Goal: Use online tool/utility: Utilize a website feature to perform a specific function

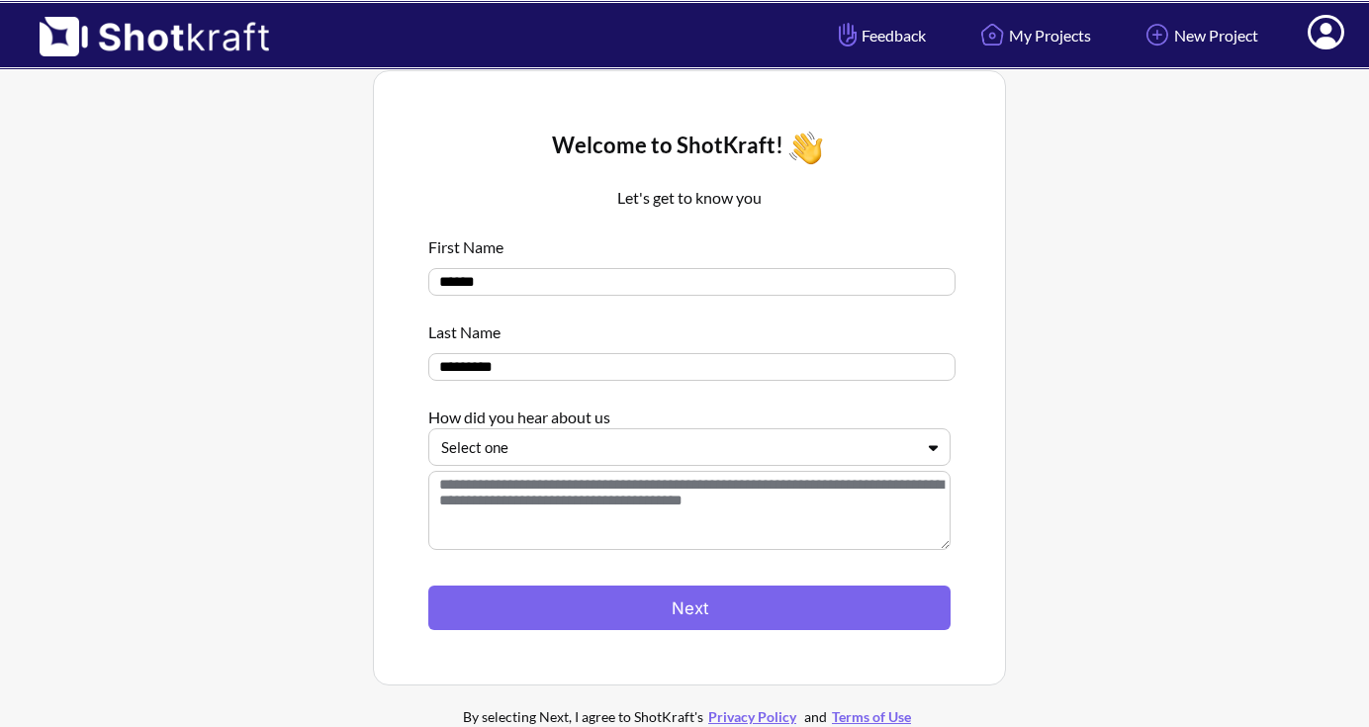
click at [933, 455] on icon at bounding box center [933, 447] width 29 height 15
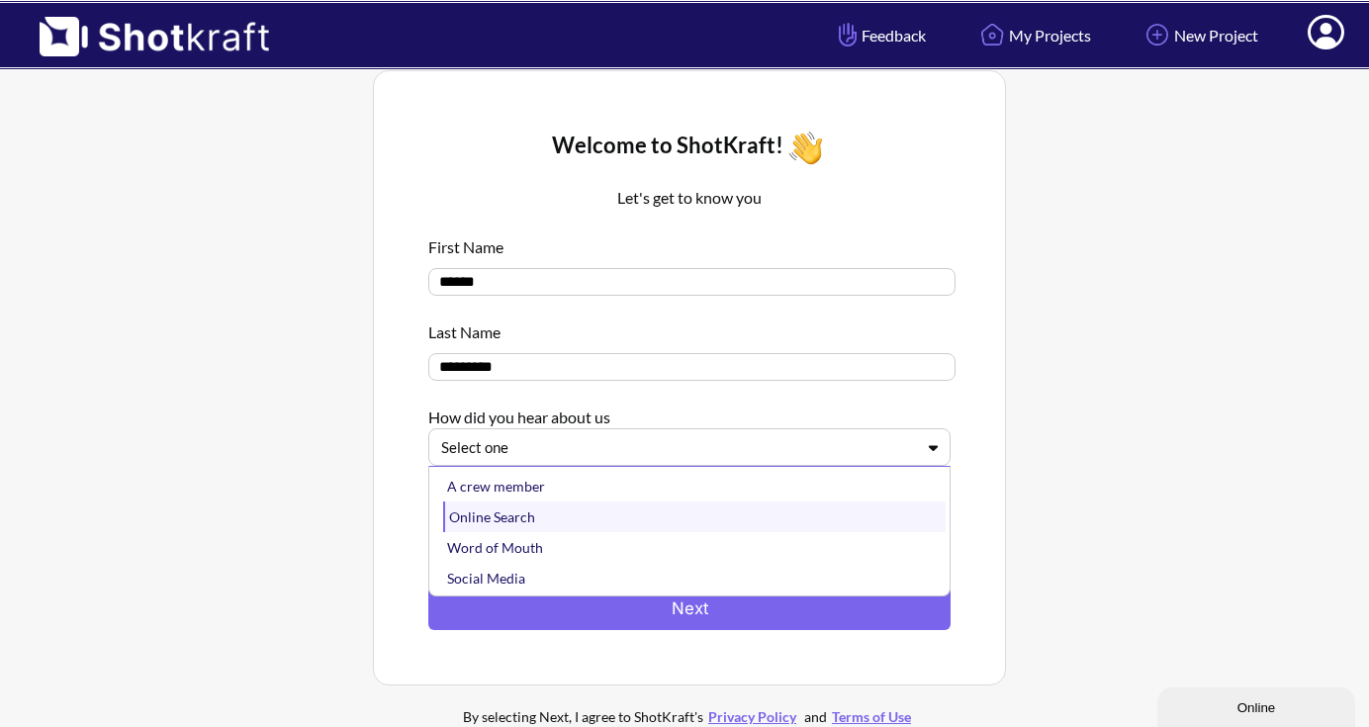
click at [748, 520] on div "Online Search" at bounding box center [694, 516] width 502 height 31
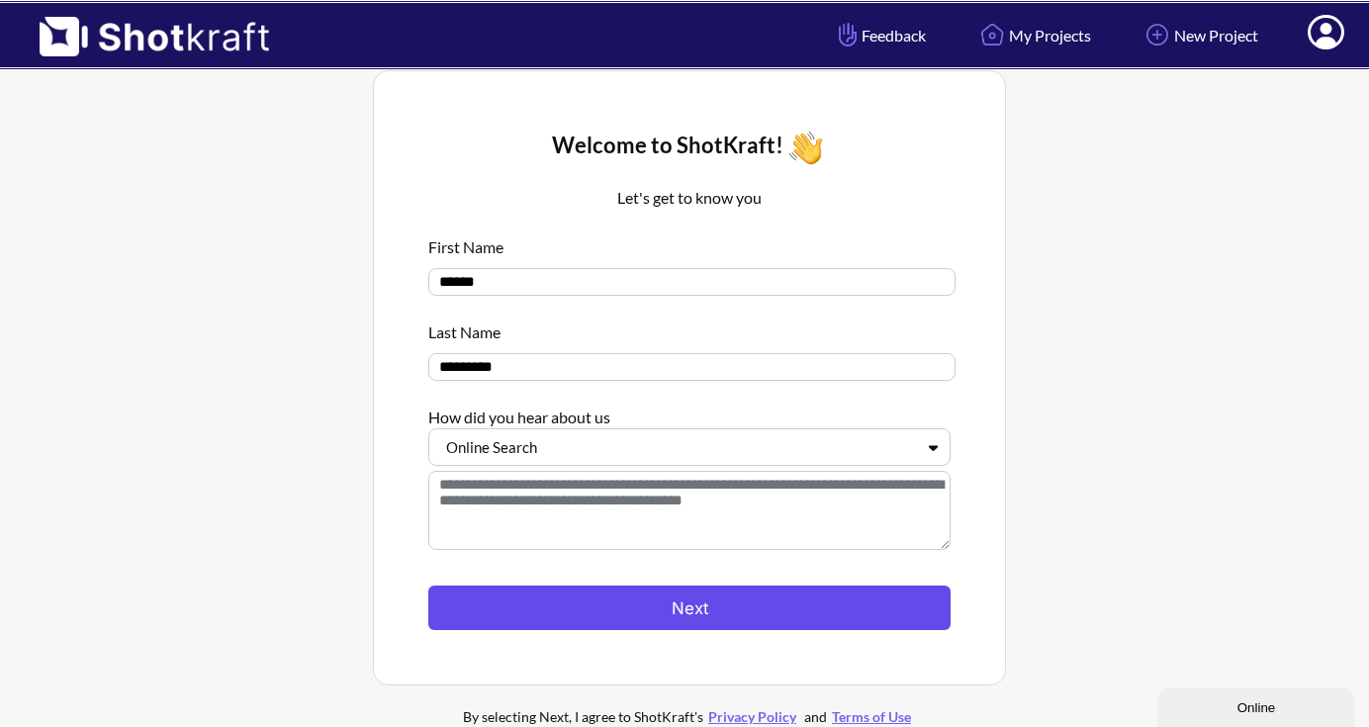
click at [711, 602] on button "Next" at bounding box center [689, 608] width 522 height 45
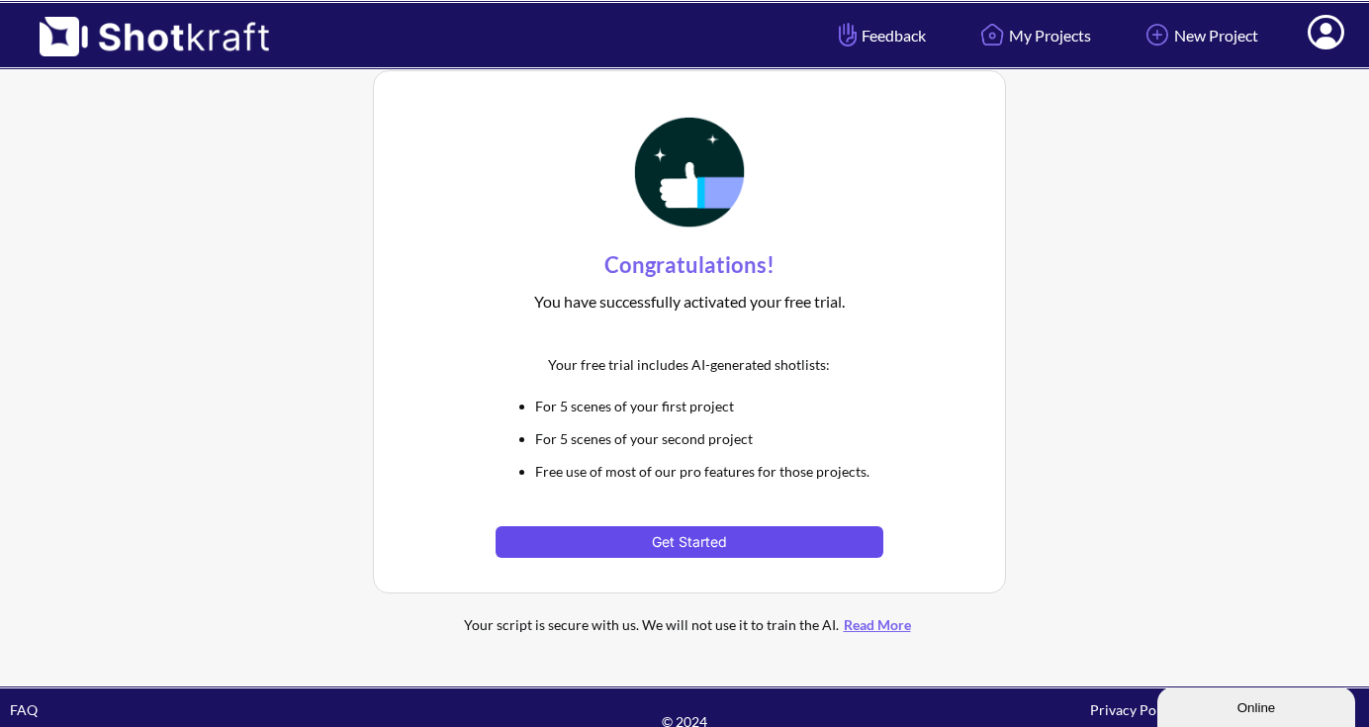
click at [695, 543] on button "Get Started" at bounding box center [689, 542] width 387 height 32
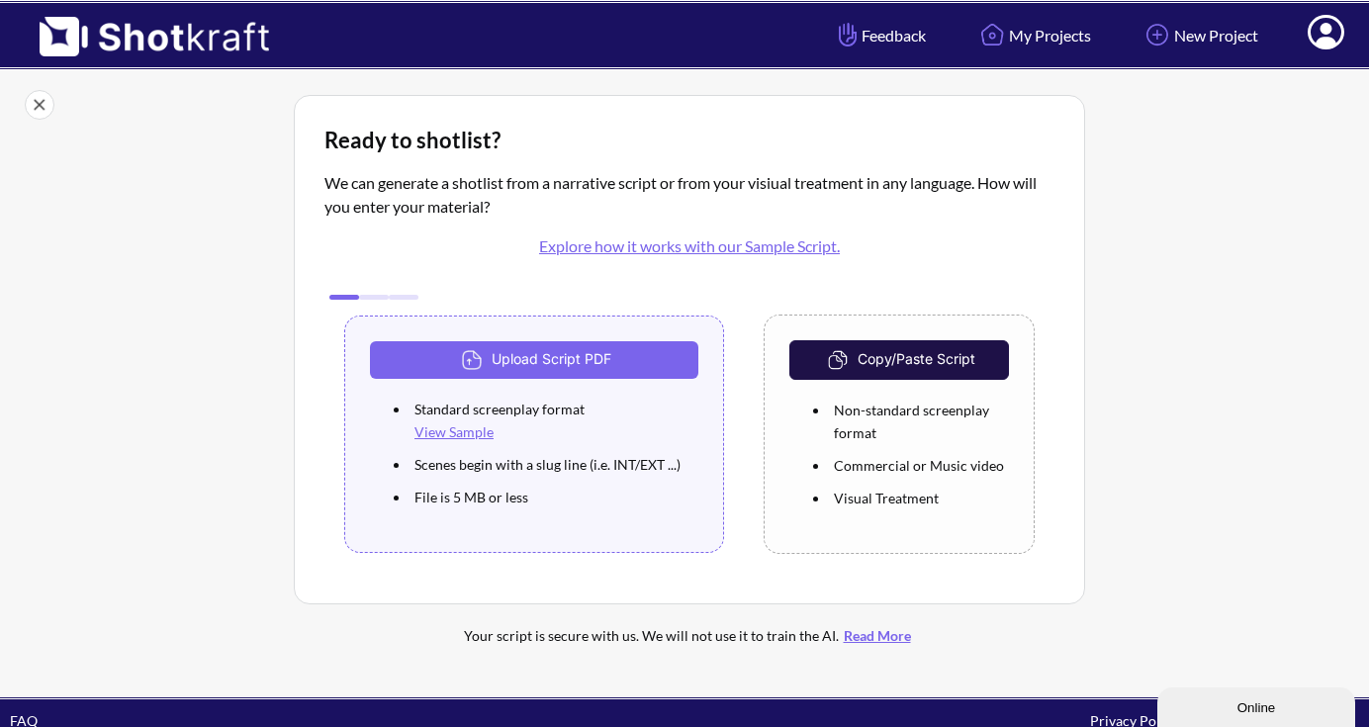
click at [948, 353] on button "Copy/Paste Script" at bounding box center [899, 360] width 220 height 40
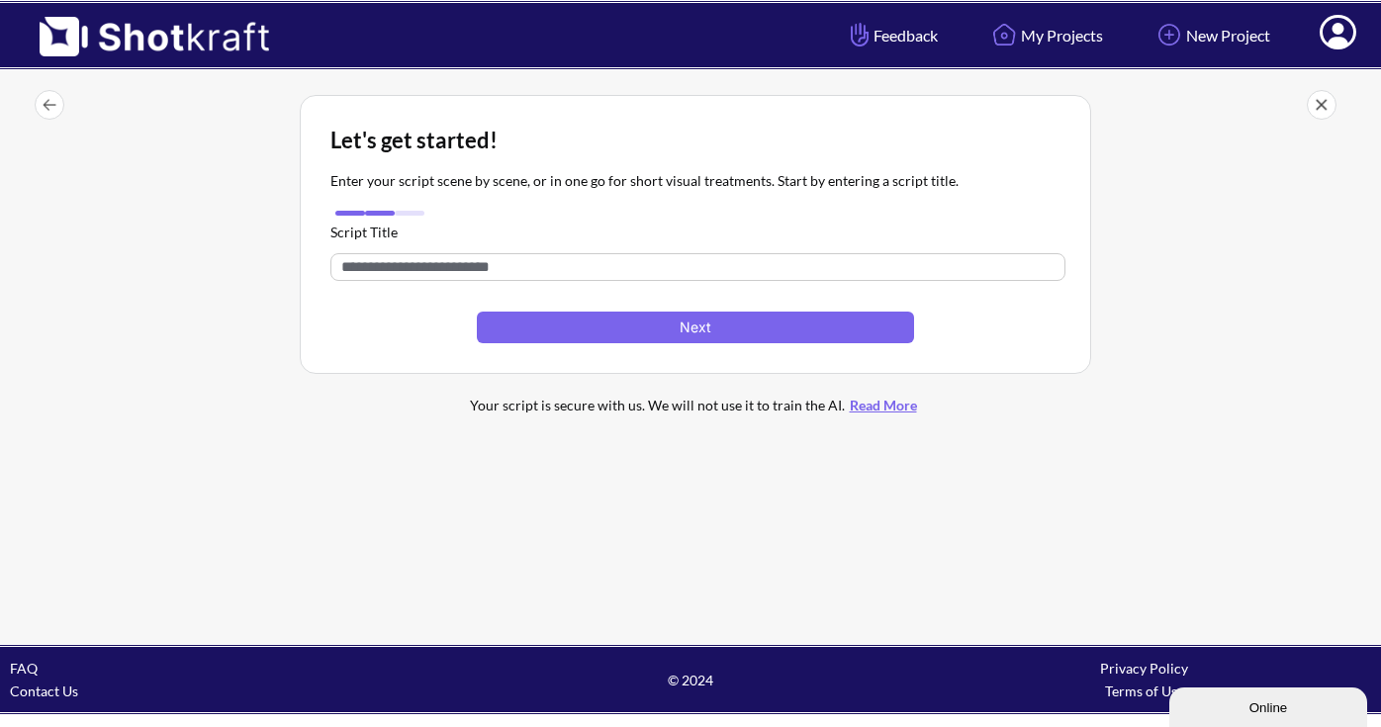
click at [480, 271] on input "text" at bounding box center [697, 267] width 735 height 28
drag, startPoint x: 529, startPoint y: 266, endPoint x: 352, endPoint y: 260, distance: 177.1
click at [352, 260] on input "text" at bounding box center [697, 267] width 735 height 28
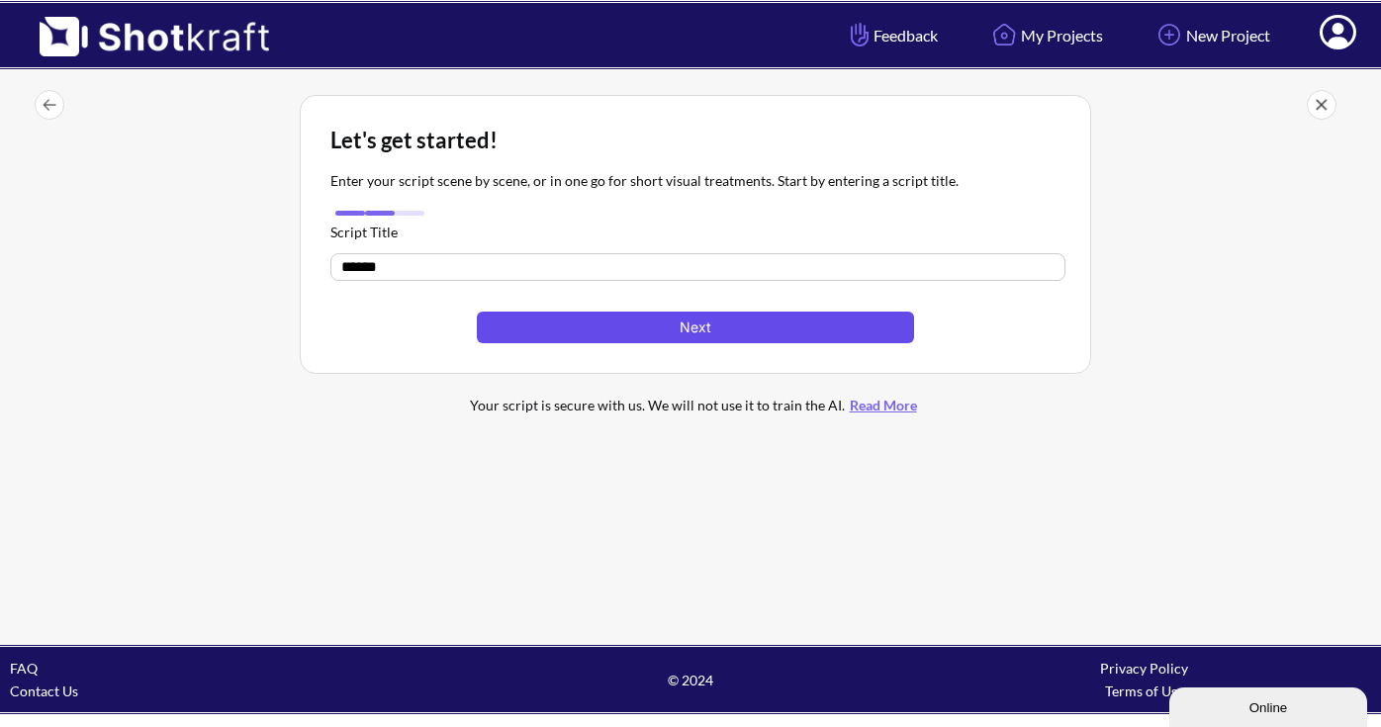
type input "******"
click at [594, 318] on button "Next" at bounding box center [695, 328] width 437 height 32
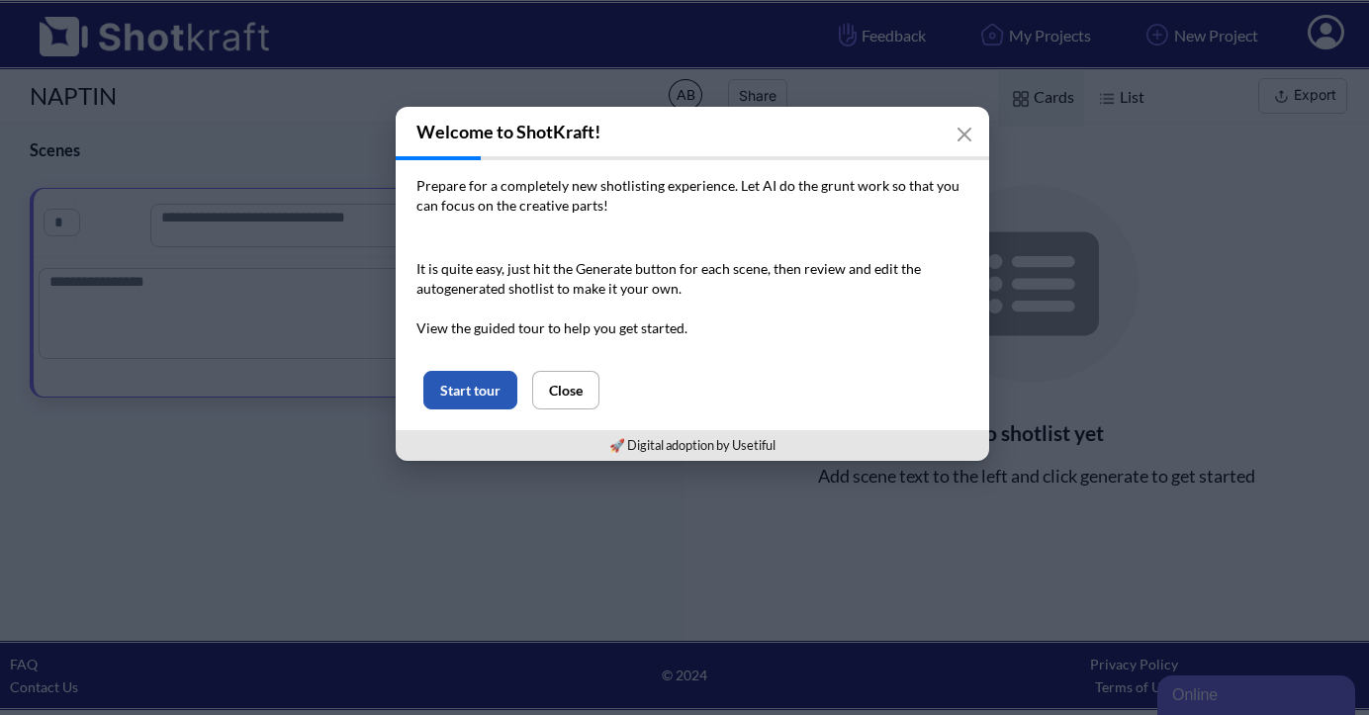
click at [501, 395] on button "Start tour" at bounding box center [470, 390] width 94 height 39
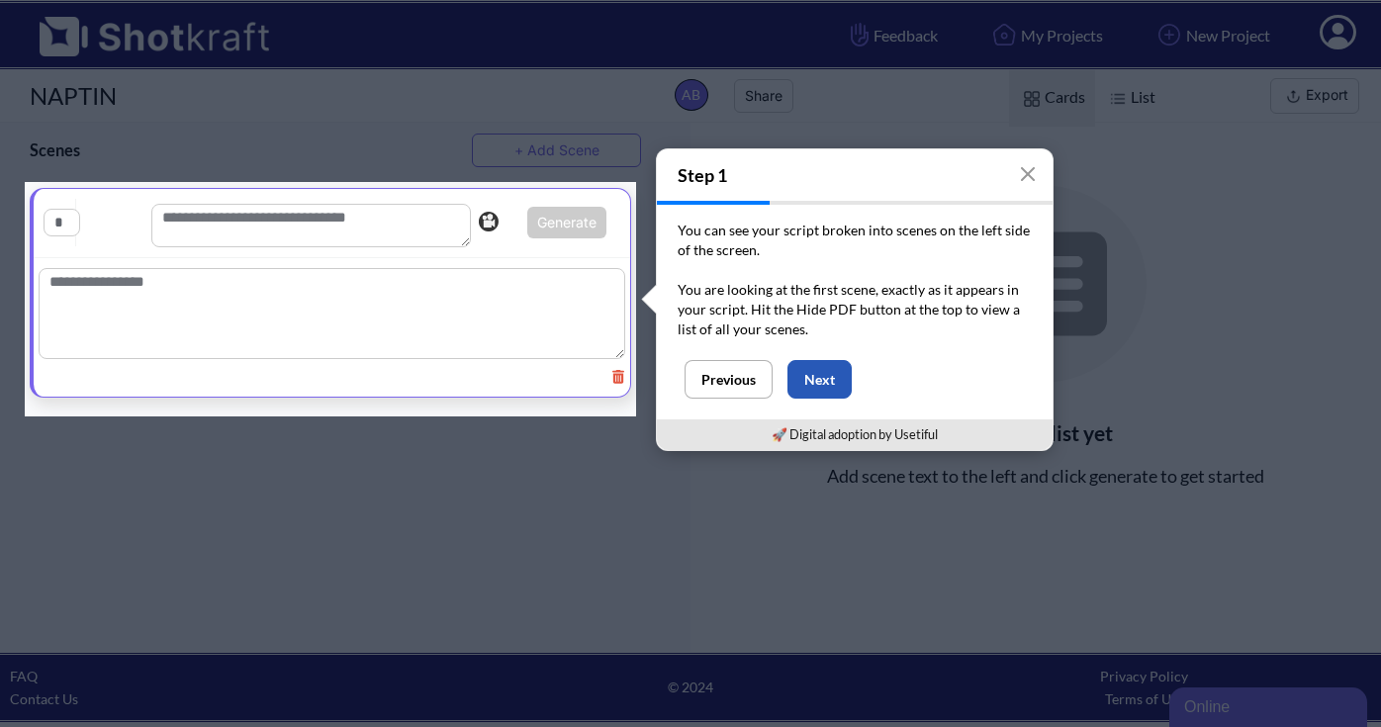
click at [834, 381] on button "Next" at bounding box center [819, 379] width 64 height 39
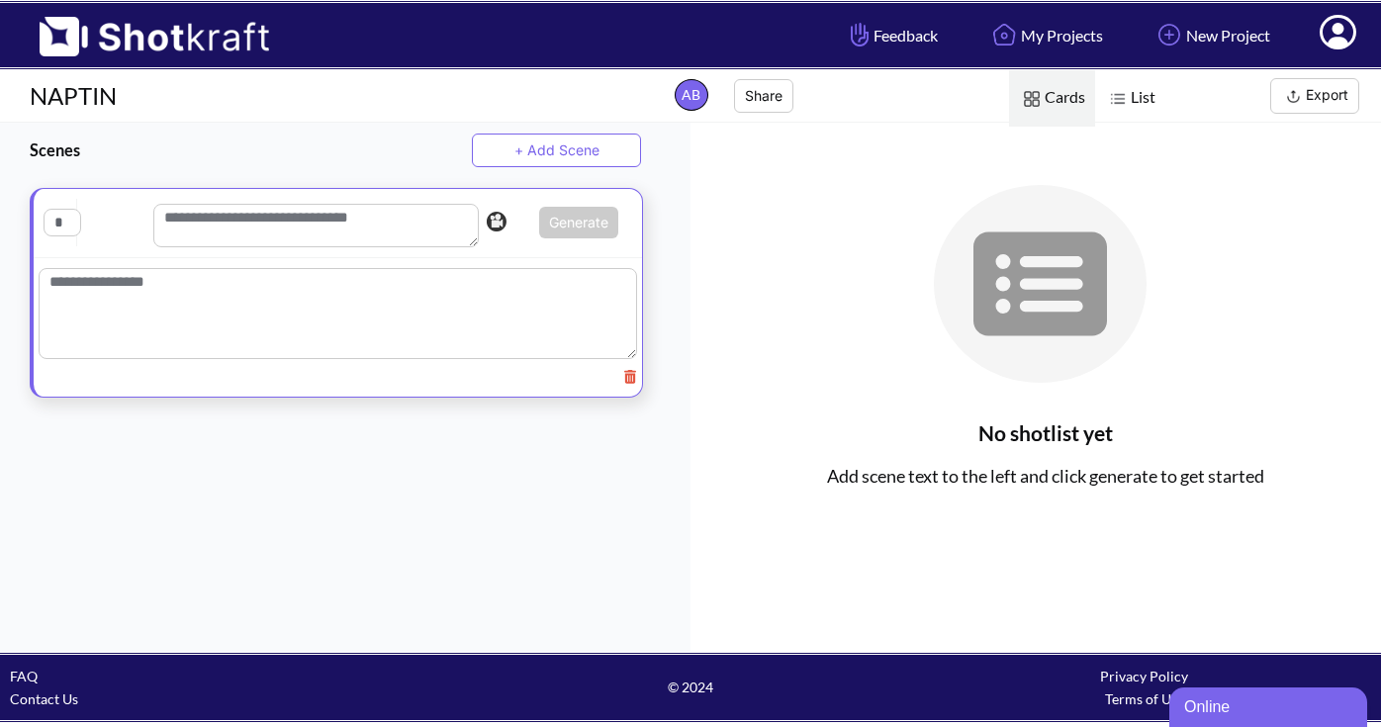
click at [178, 293] on textarea at bounding box center [338, 313] width 598 height 91
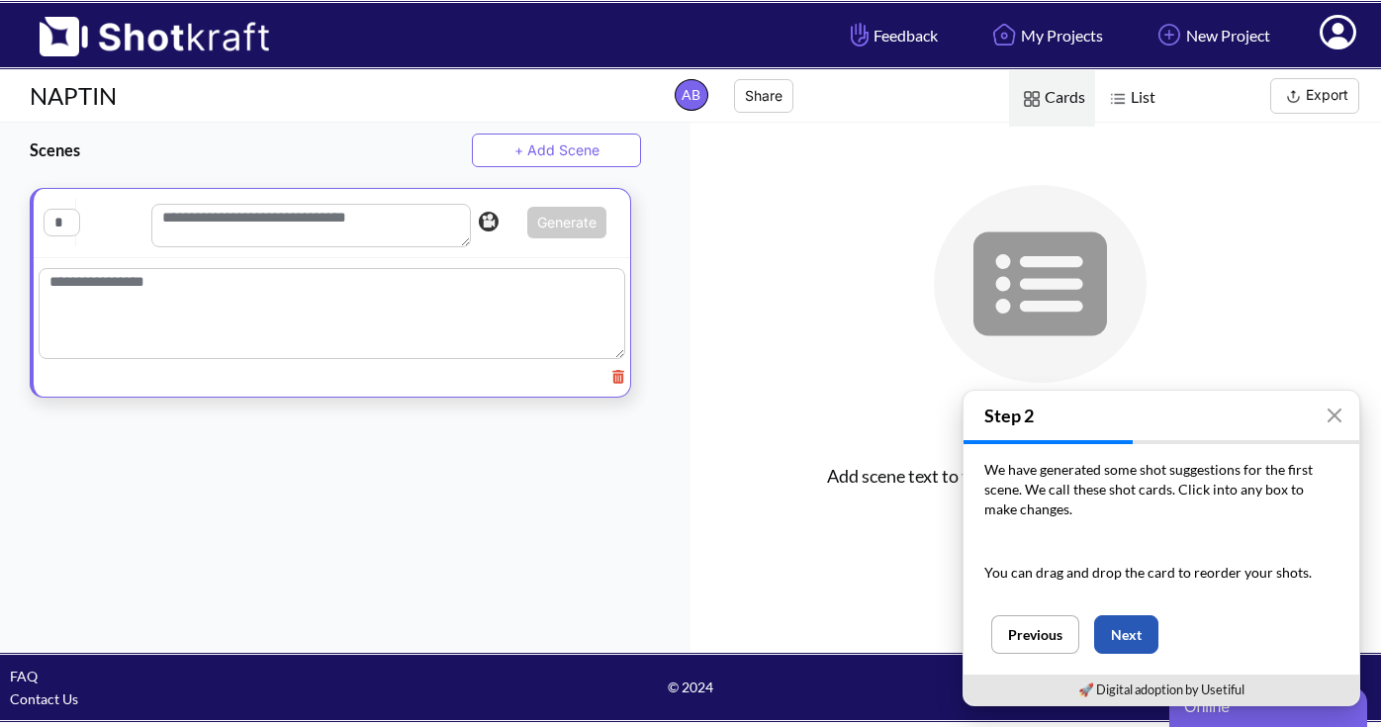
click at [1129, 637] on button "Next" at bounding box center [1126, 634] width 64 height 39
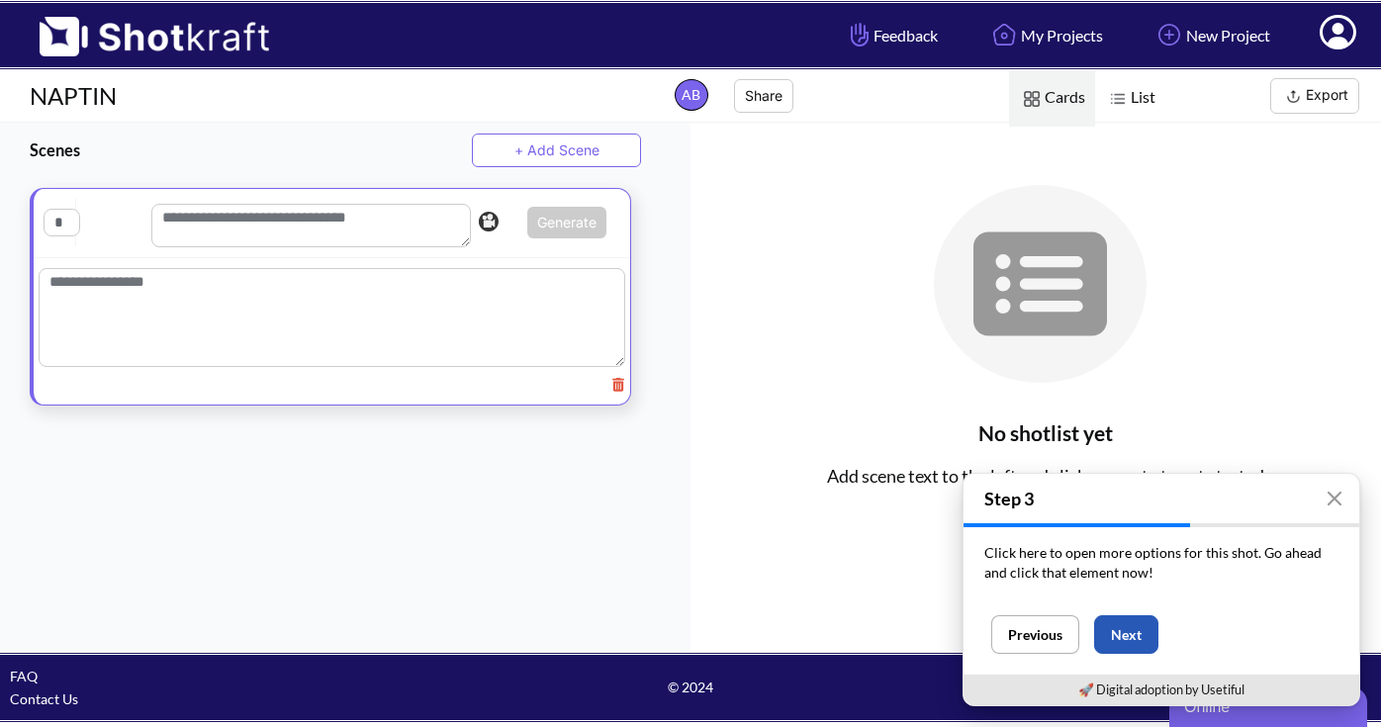
click at [1141, 634] on button "Next" at bounding box center [1126, 634] width 64 height 39
click at [1127, 636] on button "Next" at bounding box center [1126, 634] width 64 height 39
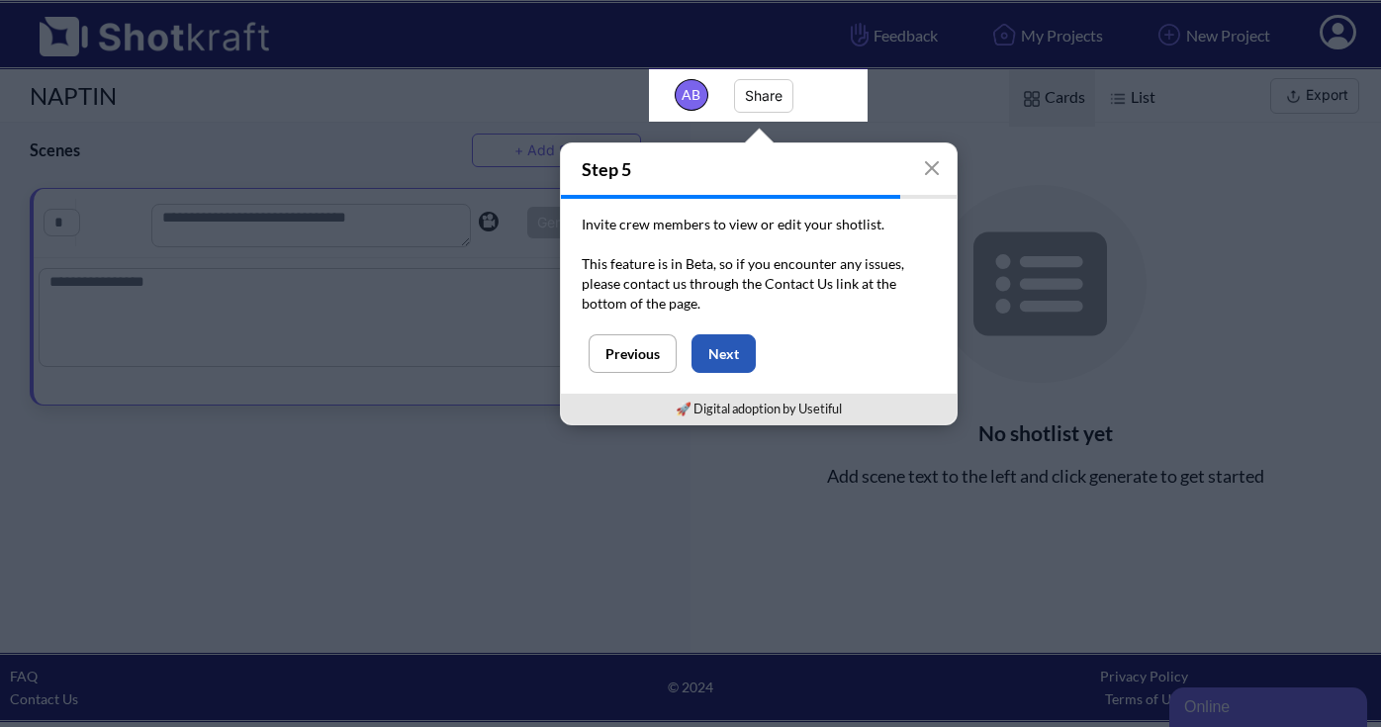
click at [742, 351] on button "Next" at bounding box center [723, 353] width 64 height 39
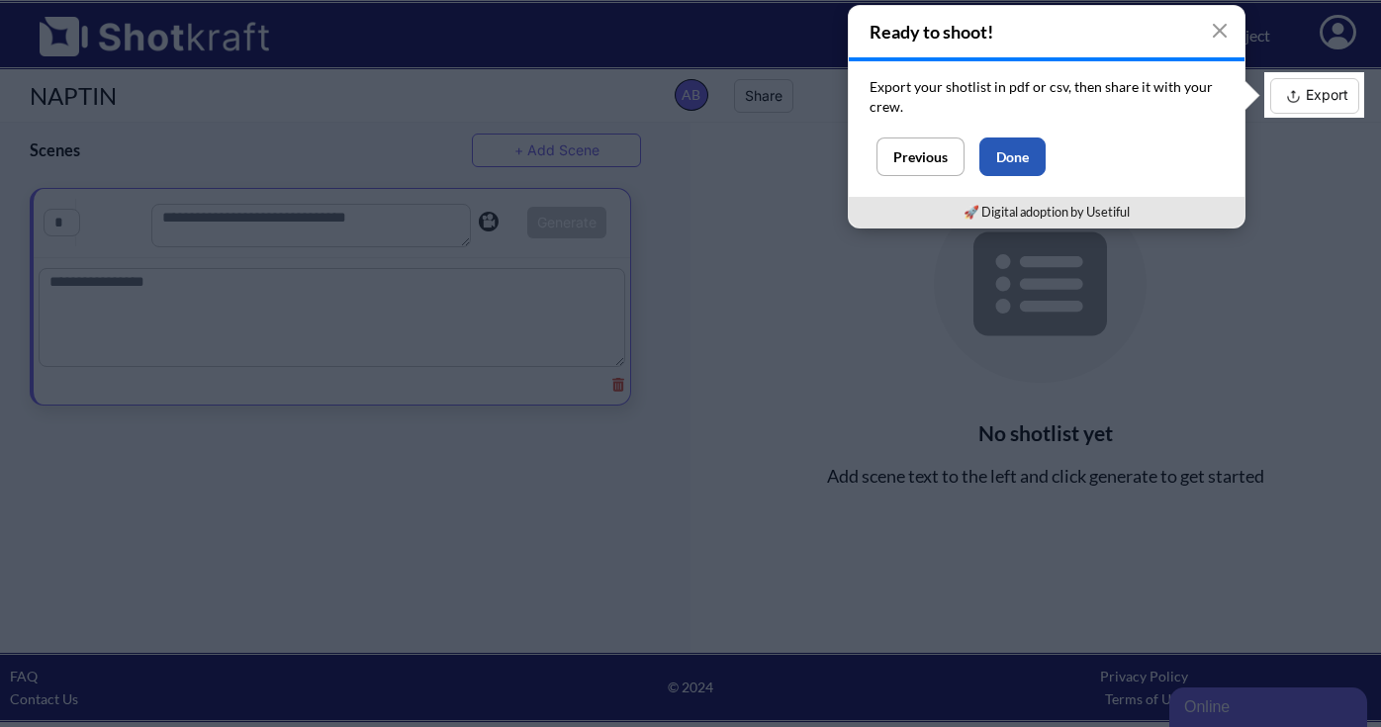
click at [1036, 151] on button "Done" at bounding box center [1012, 156] width 66 height 39
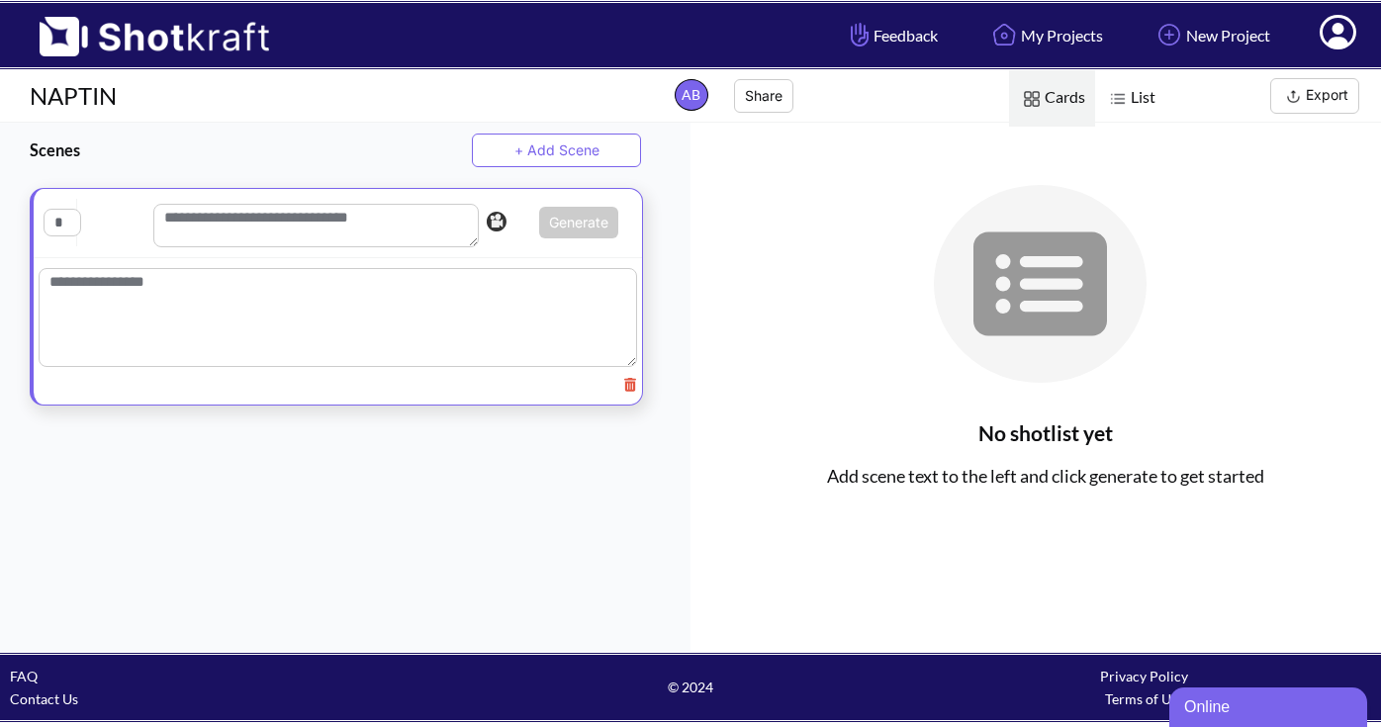
click at [245, 279] on textarea at bounding box center [338, 317] width 598 height 99
click at [226, 286] on textarea at bounding box center [338, 317] width 598 height 99
paste textarea "**********"
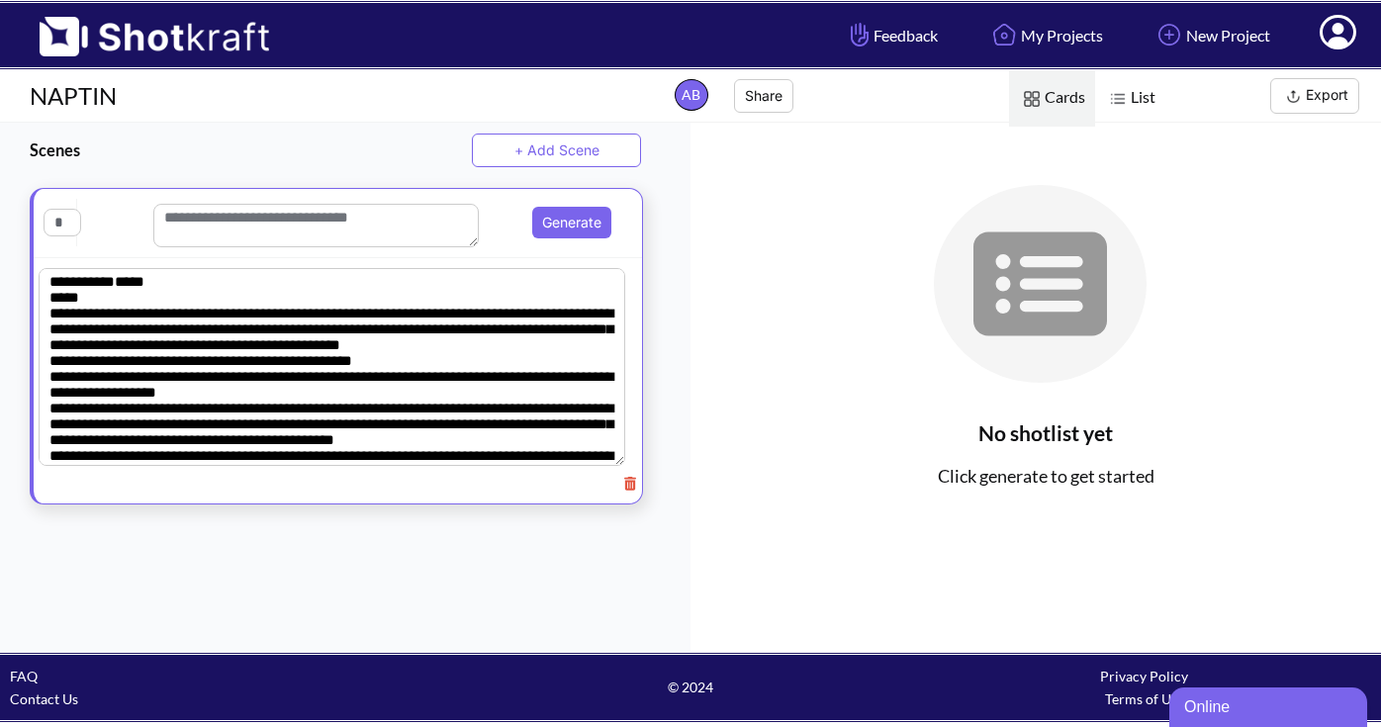
click at [128, 284] on textarea at bounding box center [332, 367] width 587 height 198
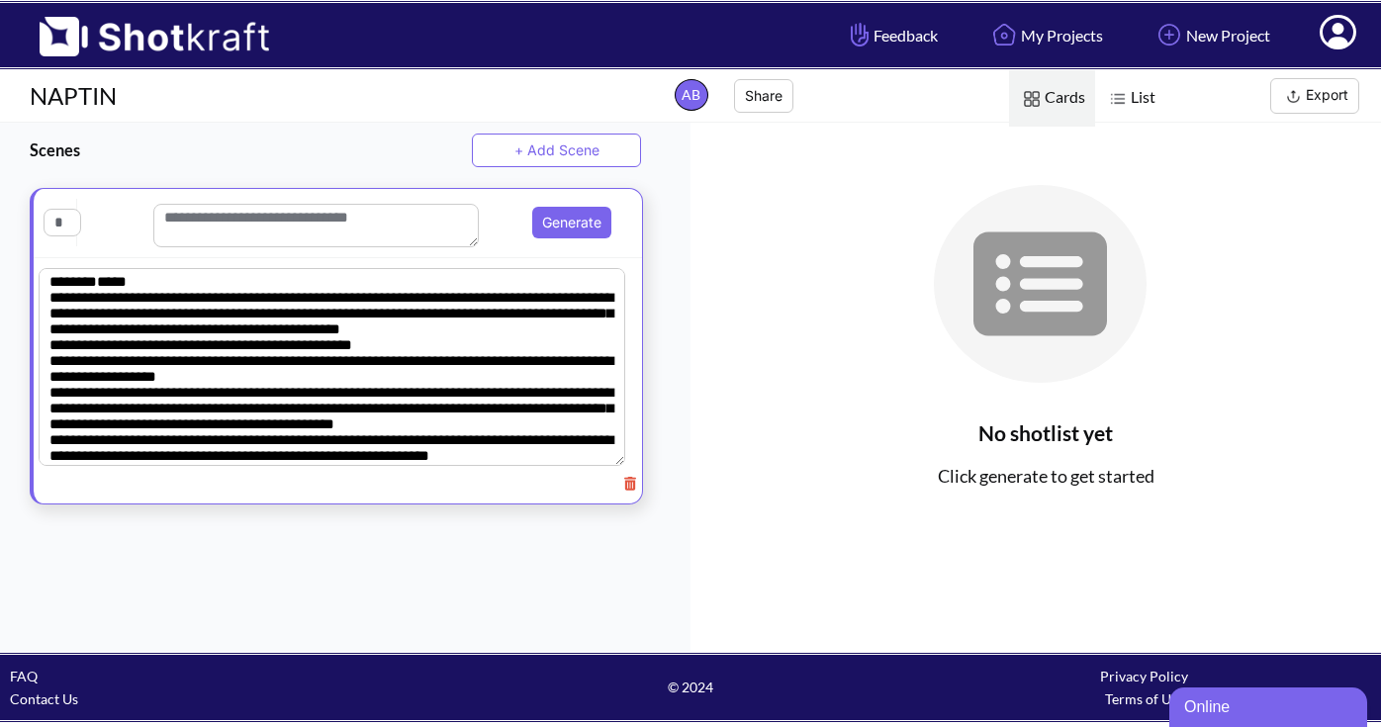
click at [101, 301] on textarea at bounding box center [332, 367] width 587 height 198
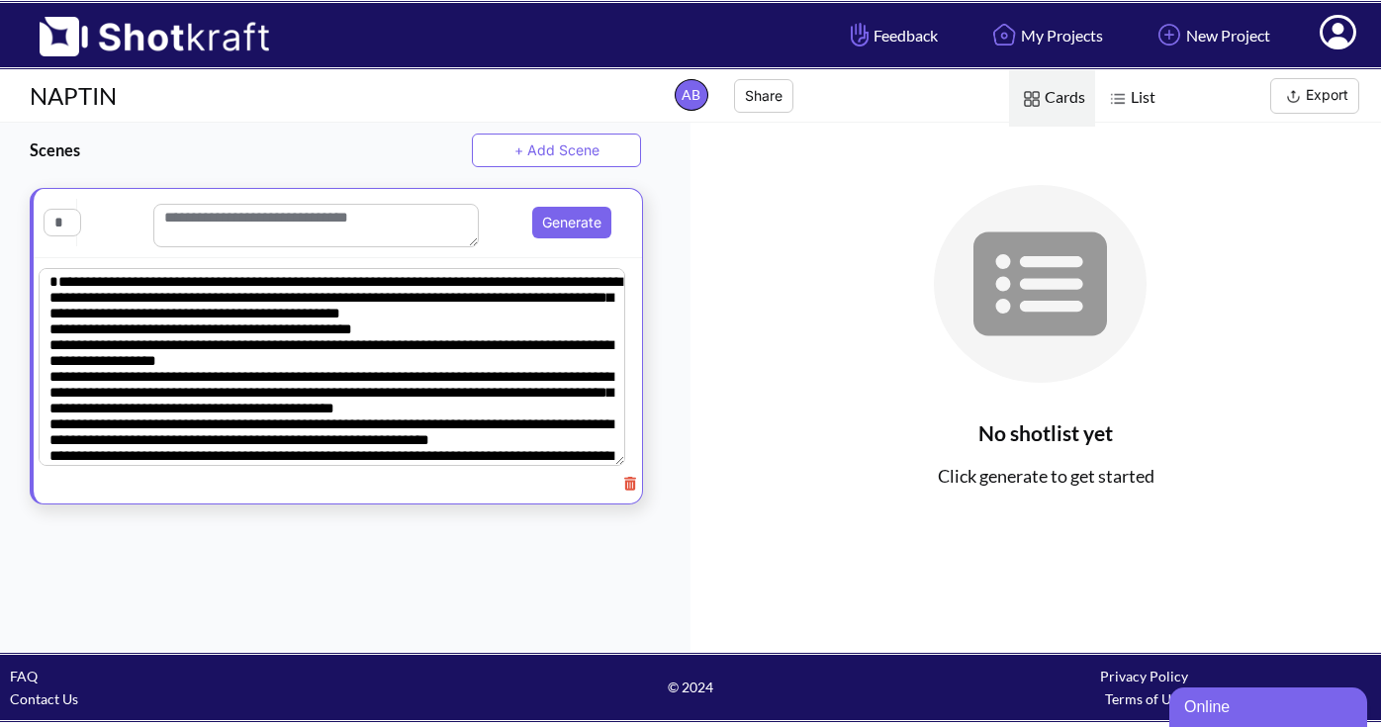
click at [47, 375] on textarea at bounding box center [332, 367] width 587 height 198
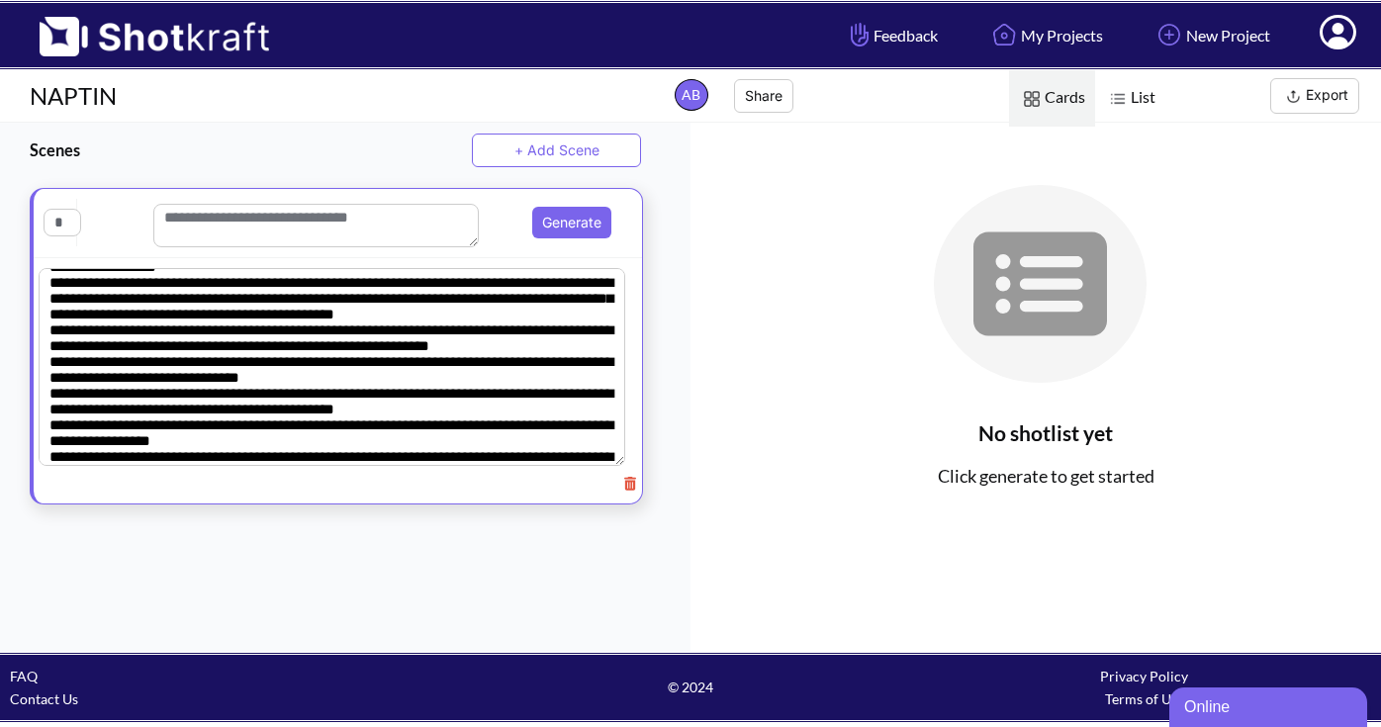
scroll to position [127, 0]
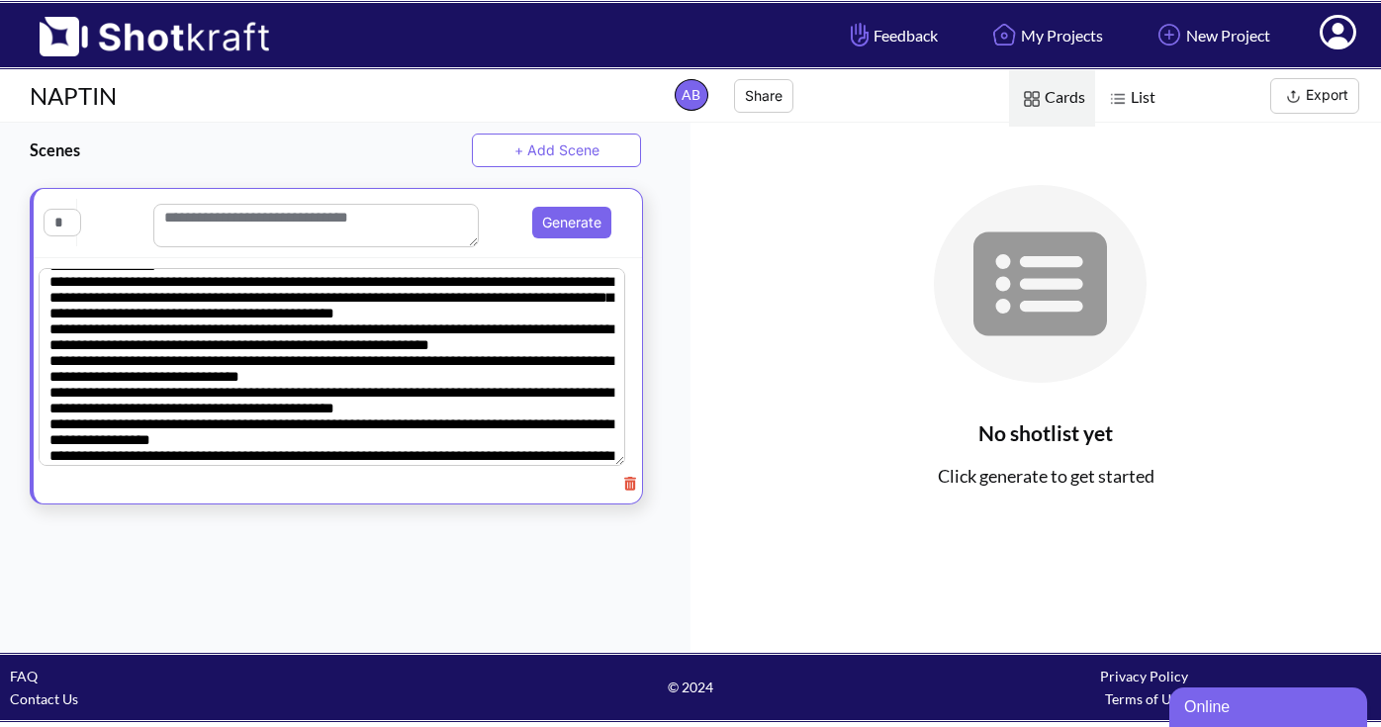
click at [50, 321] on textarea at bounding box center [332, 367] width 587 height 198
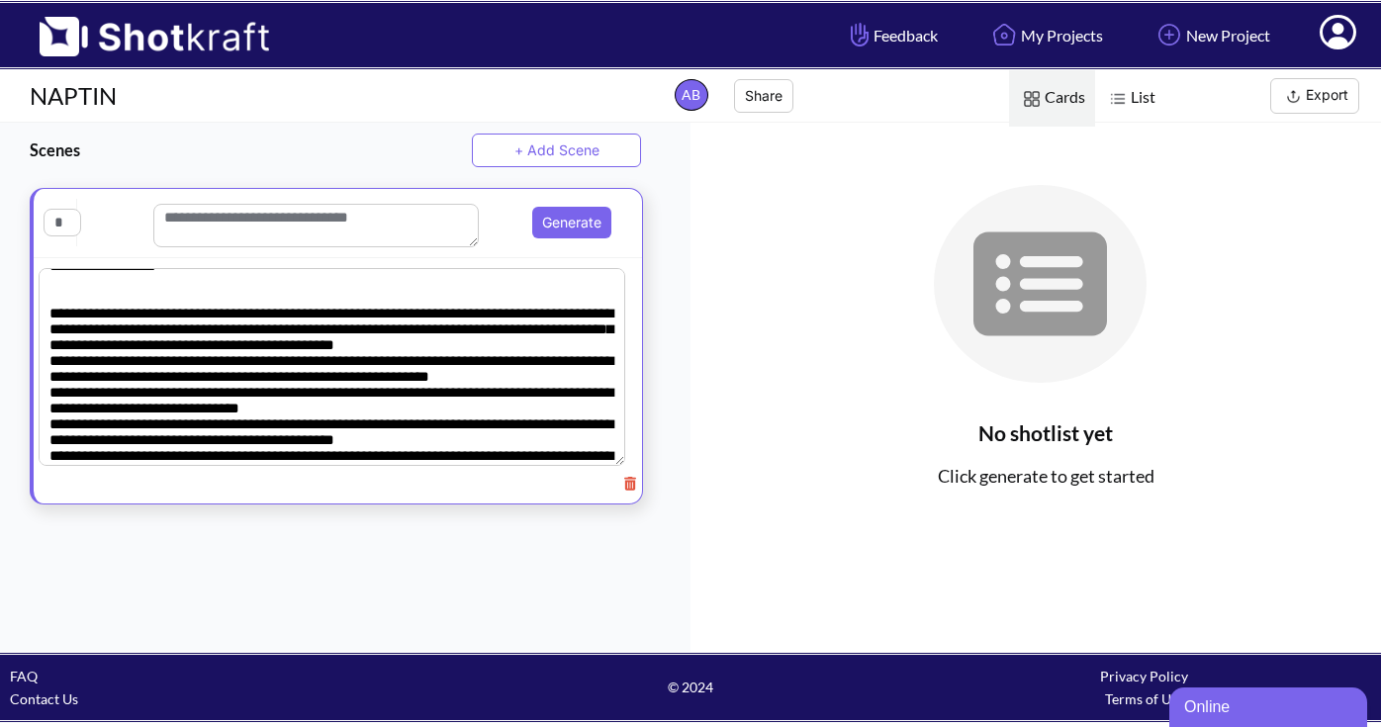
click at [52, 409] on textarea at bounding box center [332, 367] width 587 height 198
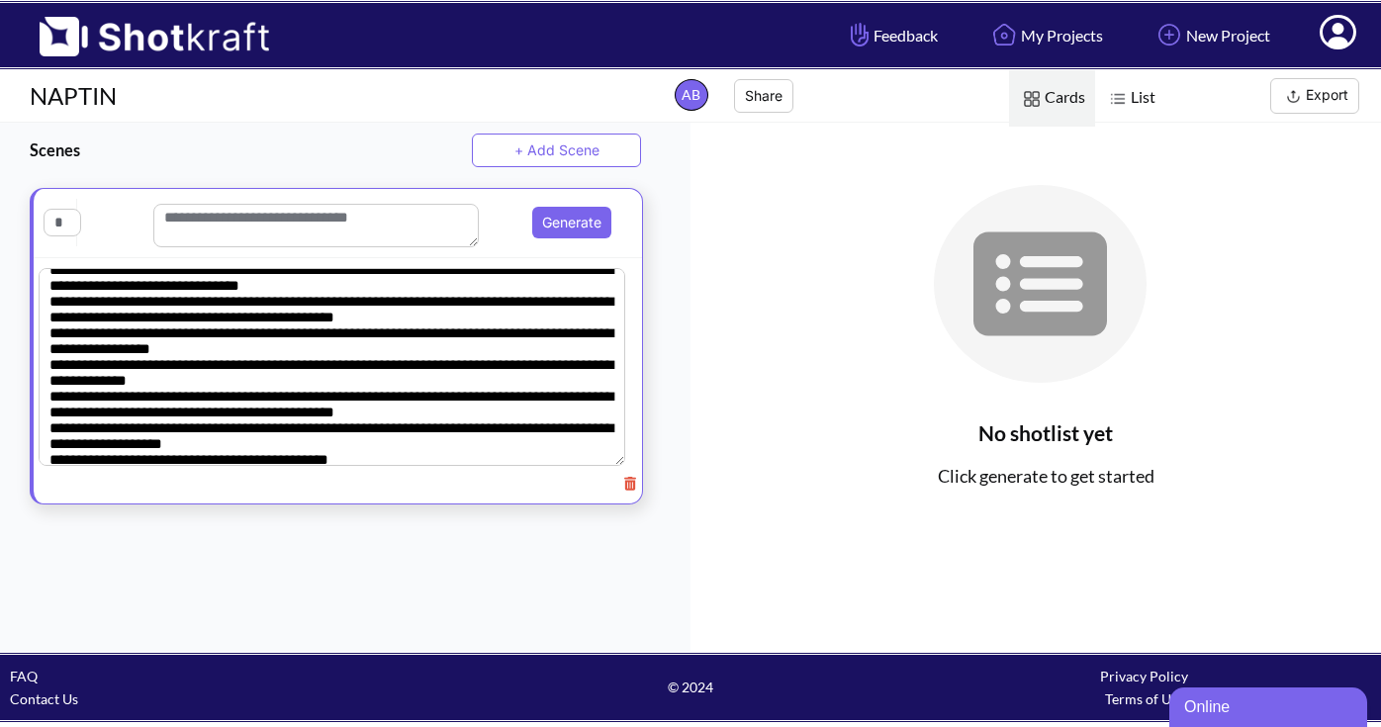
scroll to position [284, 0]
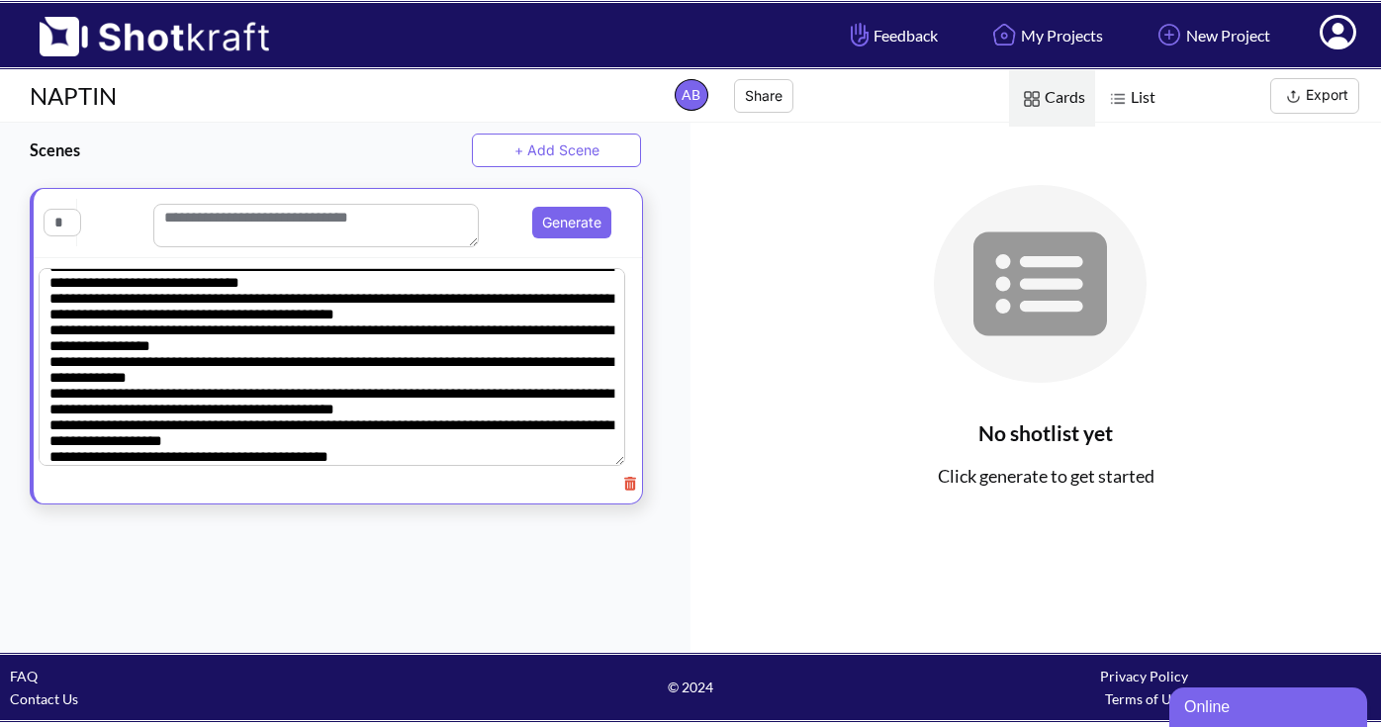
click at [48, 325] on textarea at bounding box center [332, 367] width 587 height 198
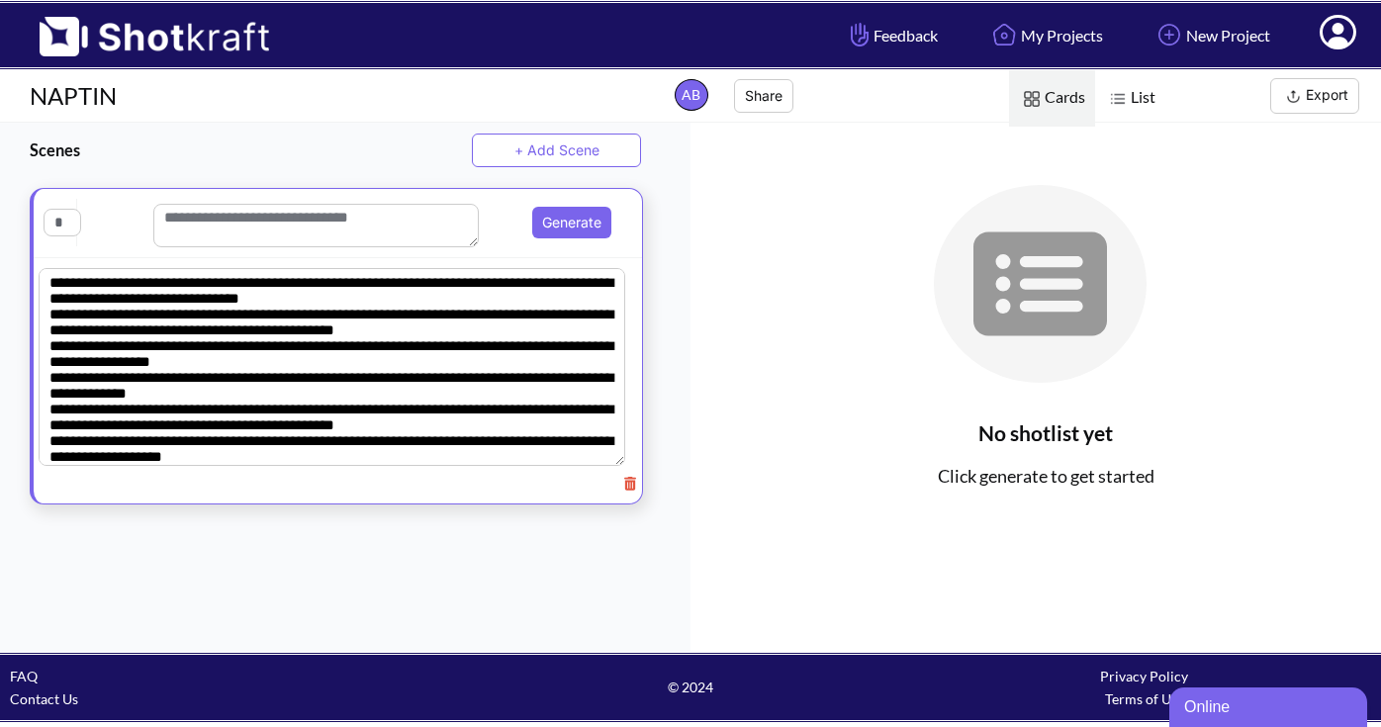
scroll to position [320, 0]
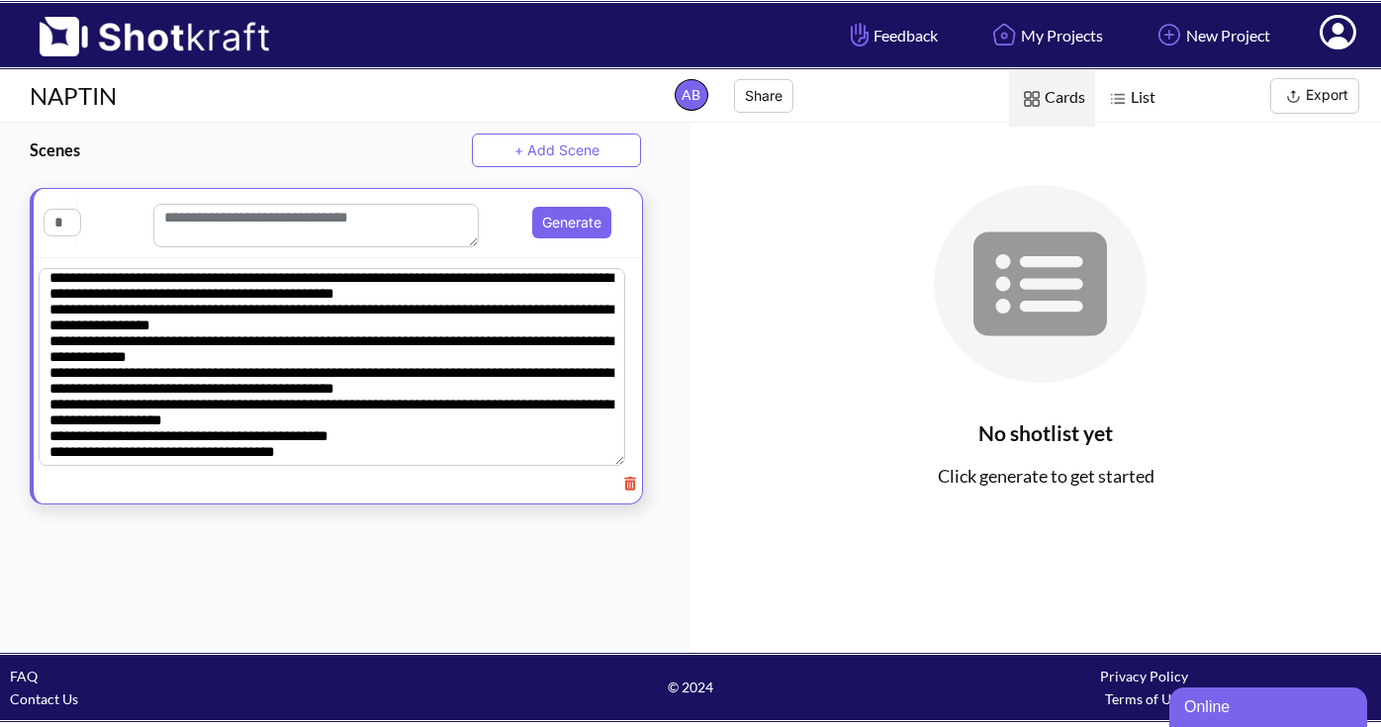
click at [47, 339] on textarea at bounding box center [332, 367] width 587 height 198
click at [50, 359] on textarea at bounding box center [332, 367] width 587 height 198
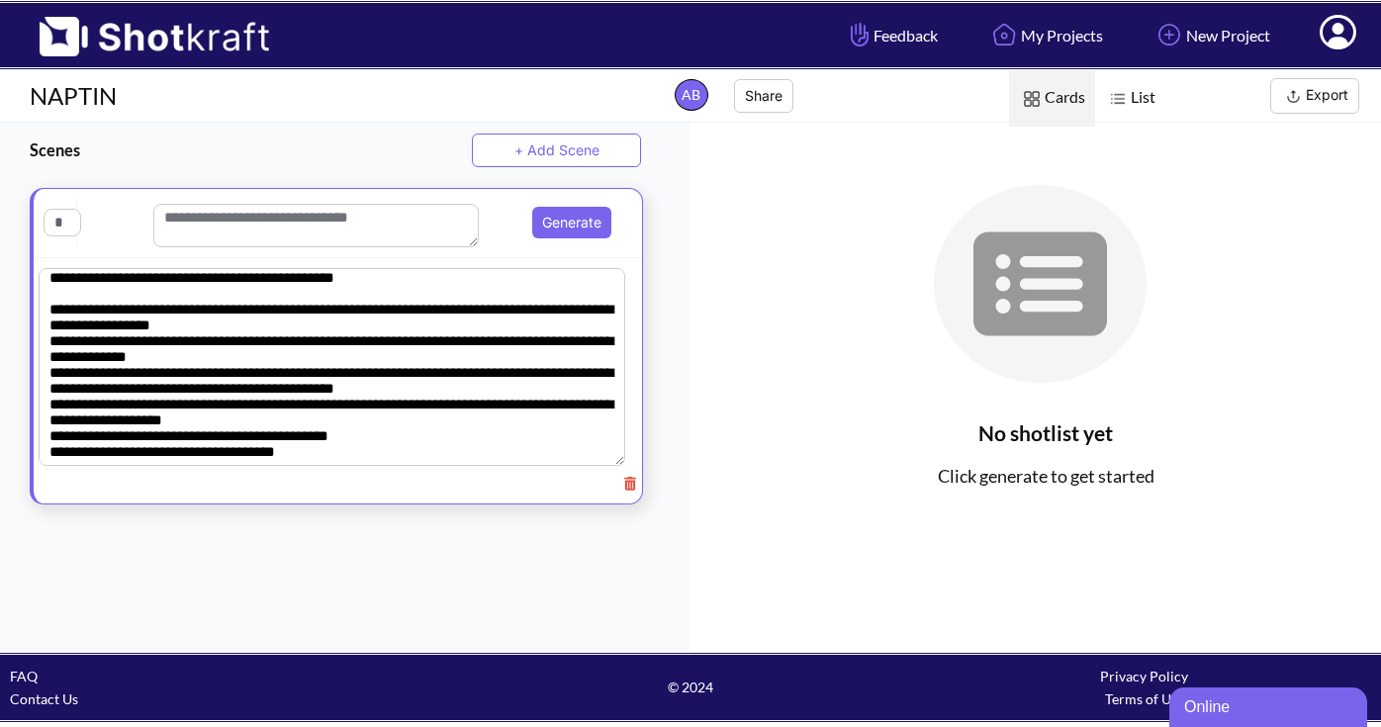
click at [48, 412] on textarea at bounding box center [332, 367] width 587 height 198
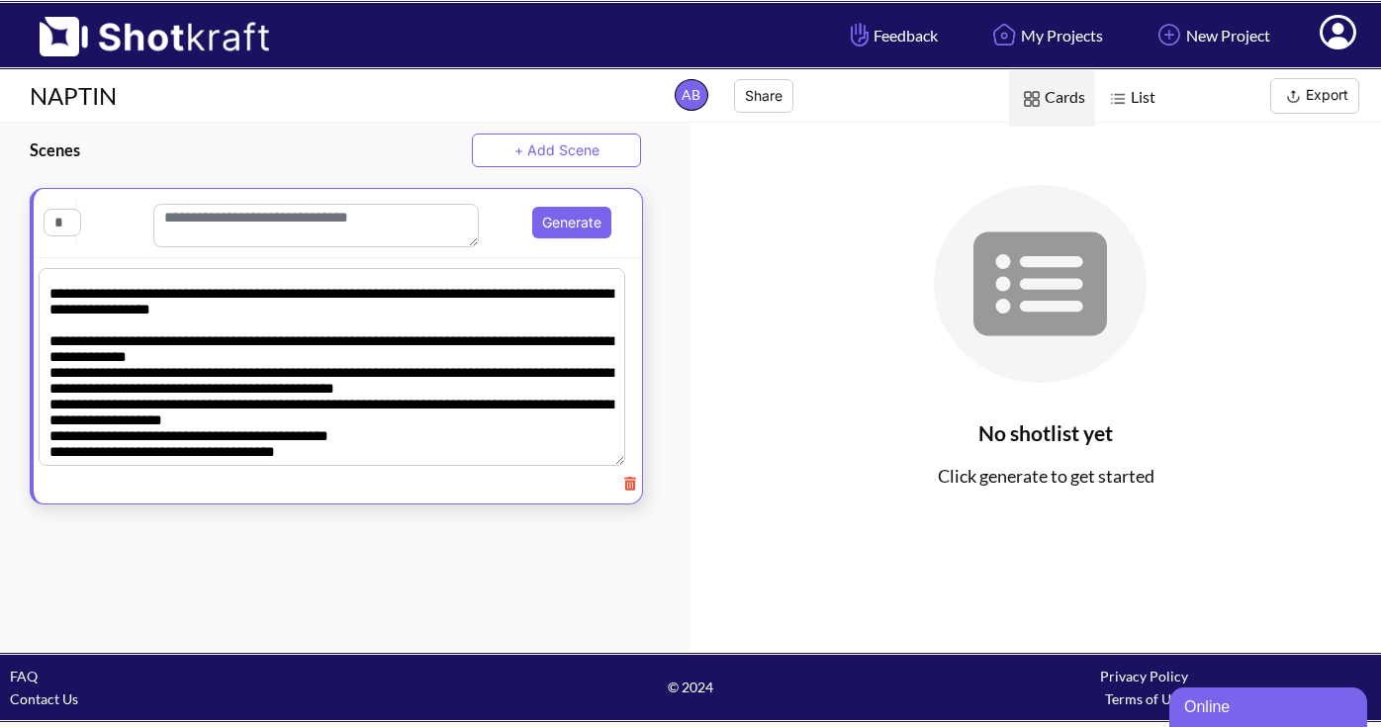
scroll to position [491, 0]
click at [51, 330] on textarea at bounding box center [332, 367] width 587 height 198
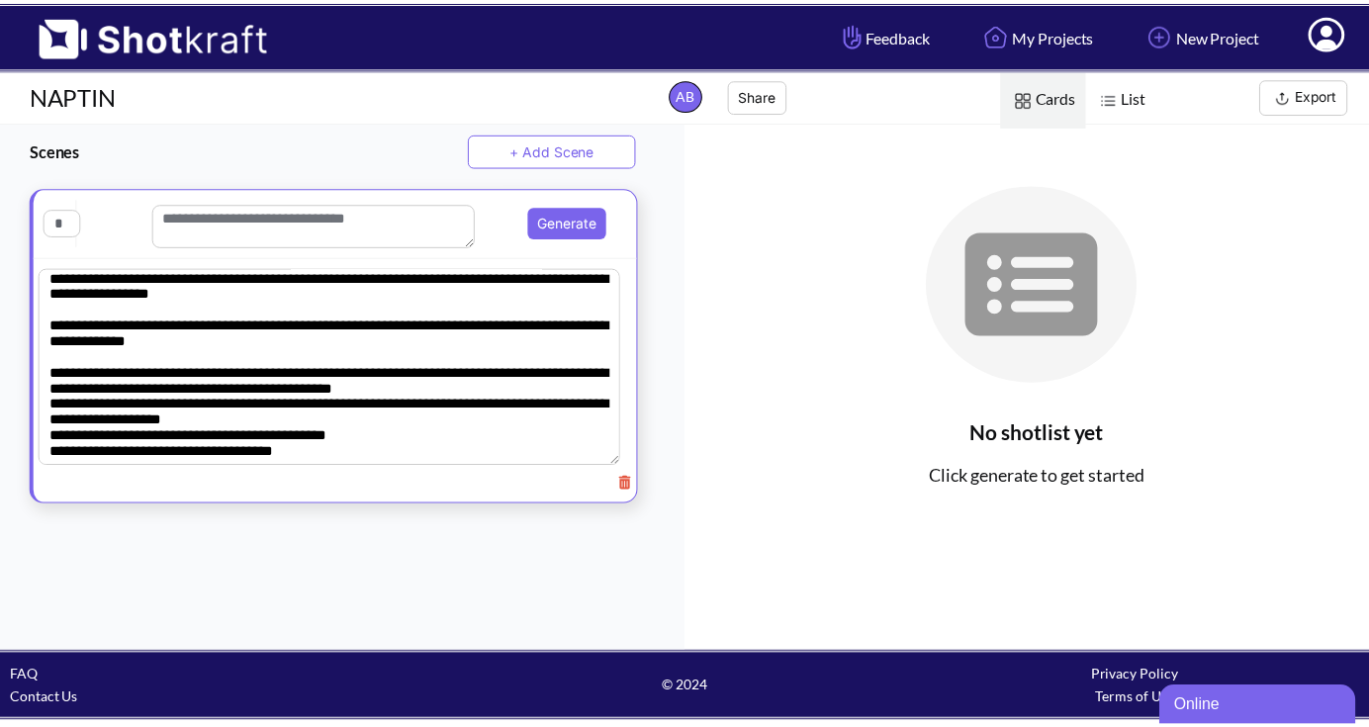
scroll to position [508, 0]
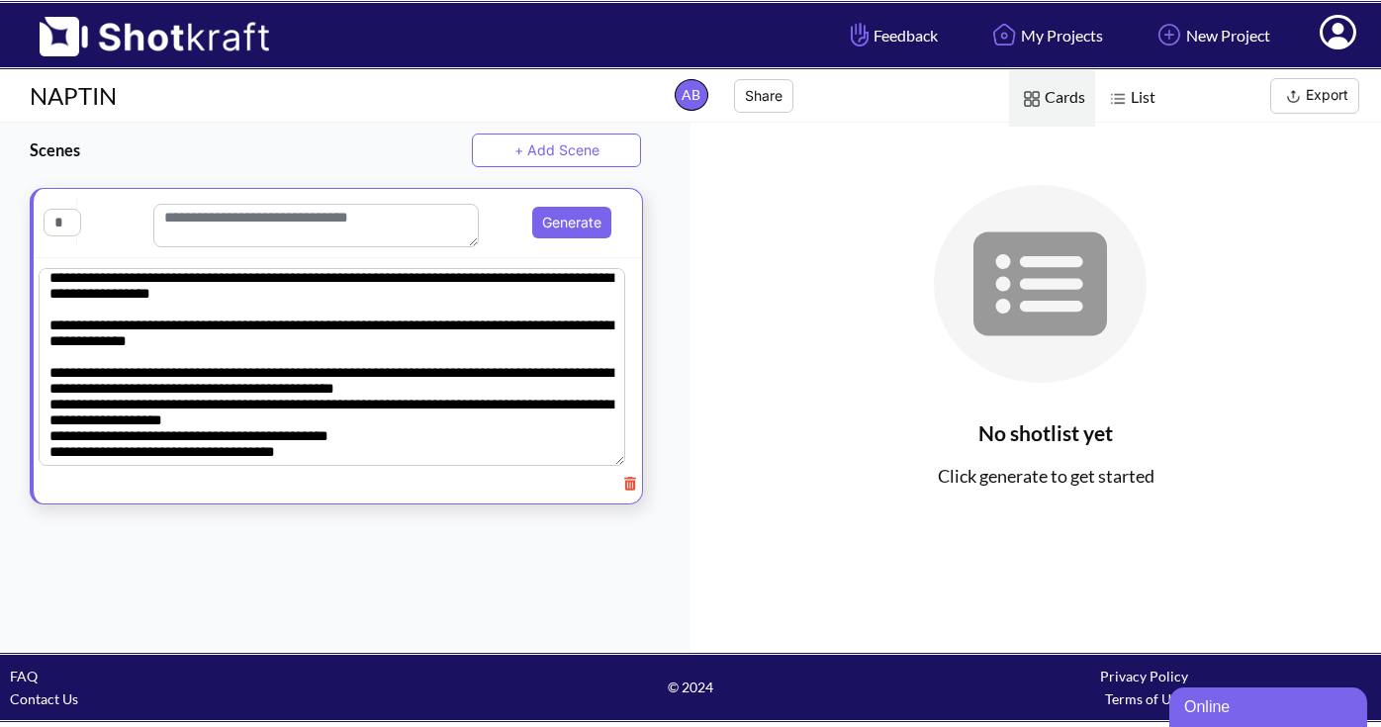
click at [52, 365] on textarea at bounding box center [332, 367] width 587 height 198
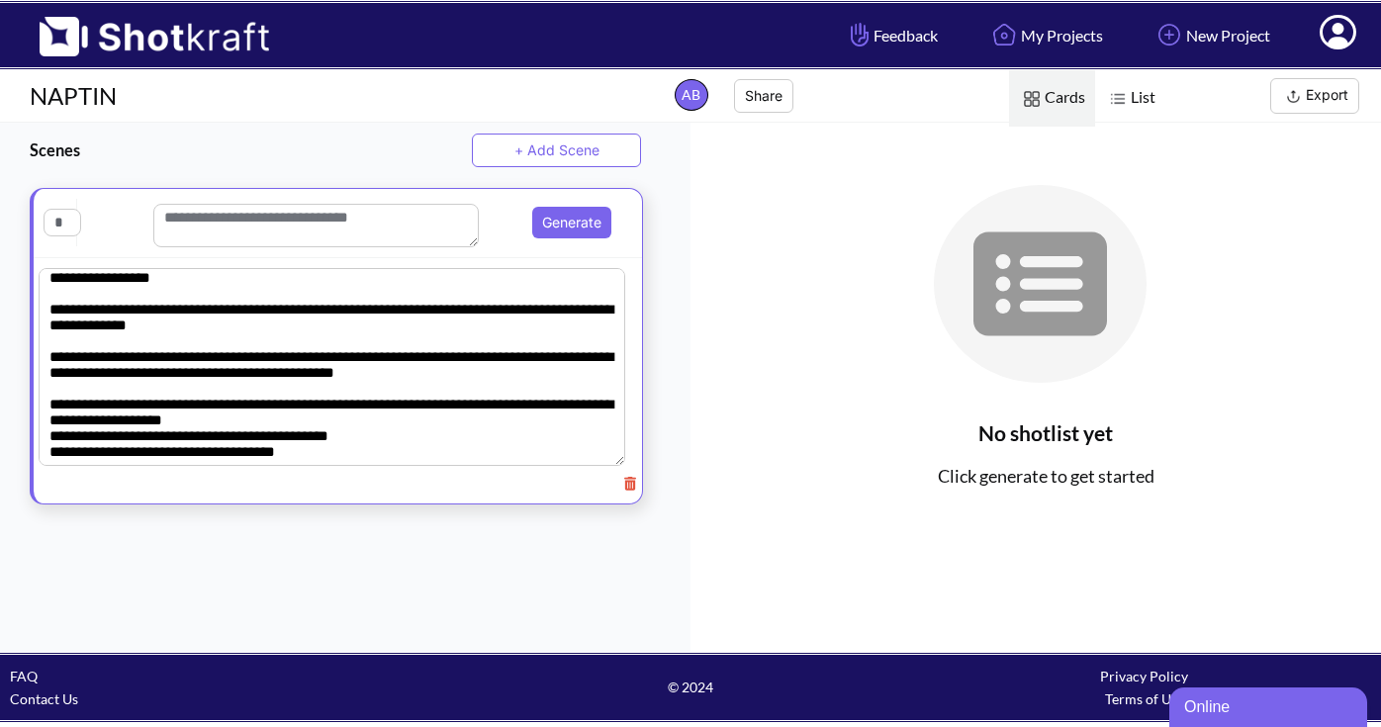
click at [50, 424] on textarea at bounding box center [332, 367] width 587 height 198
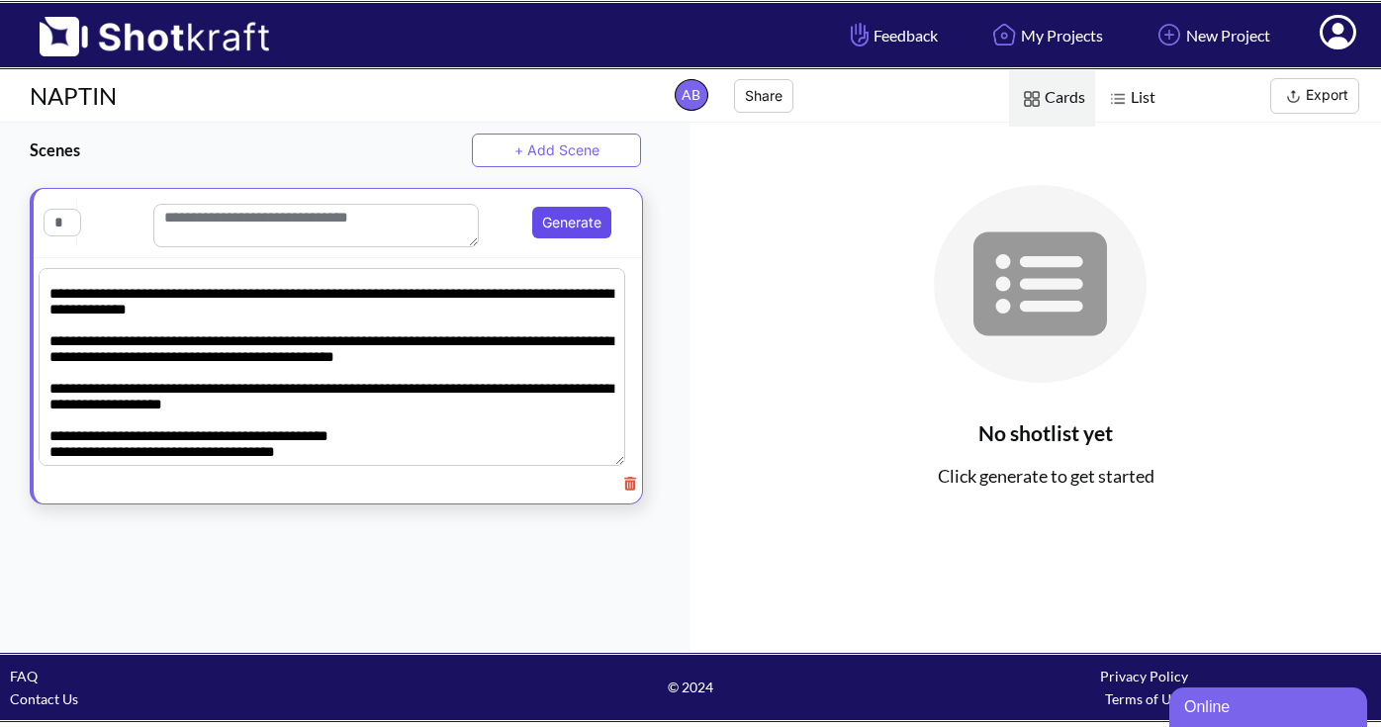
type textarea "**********"
click at [560, 229] on button "Generate" at bounding box center [571, 223] width 79 height 32
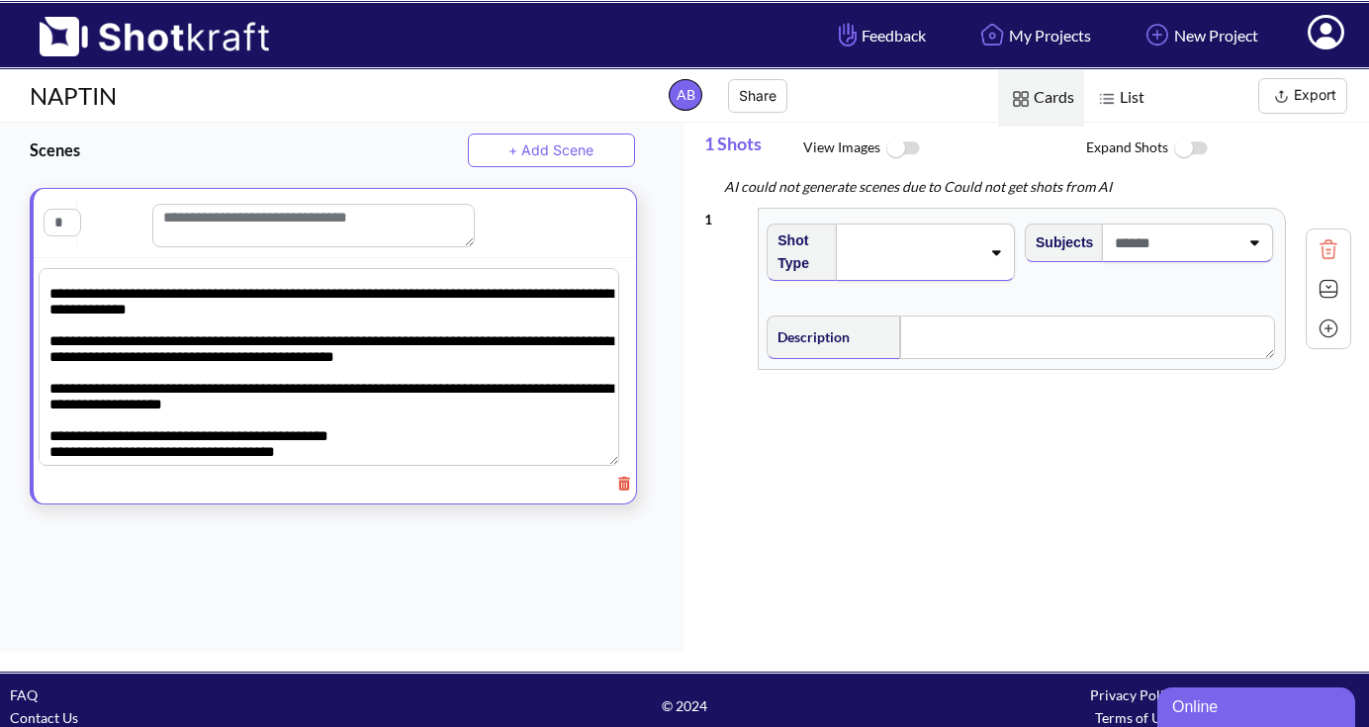
click at [993, 254] on icon at bounding box center [995, 252] width 27 height 14
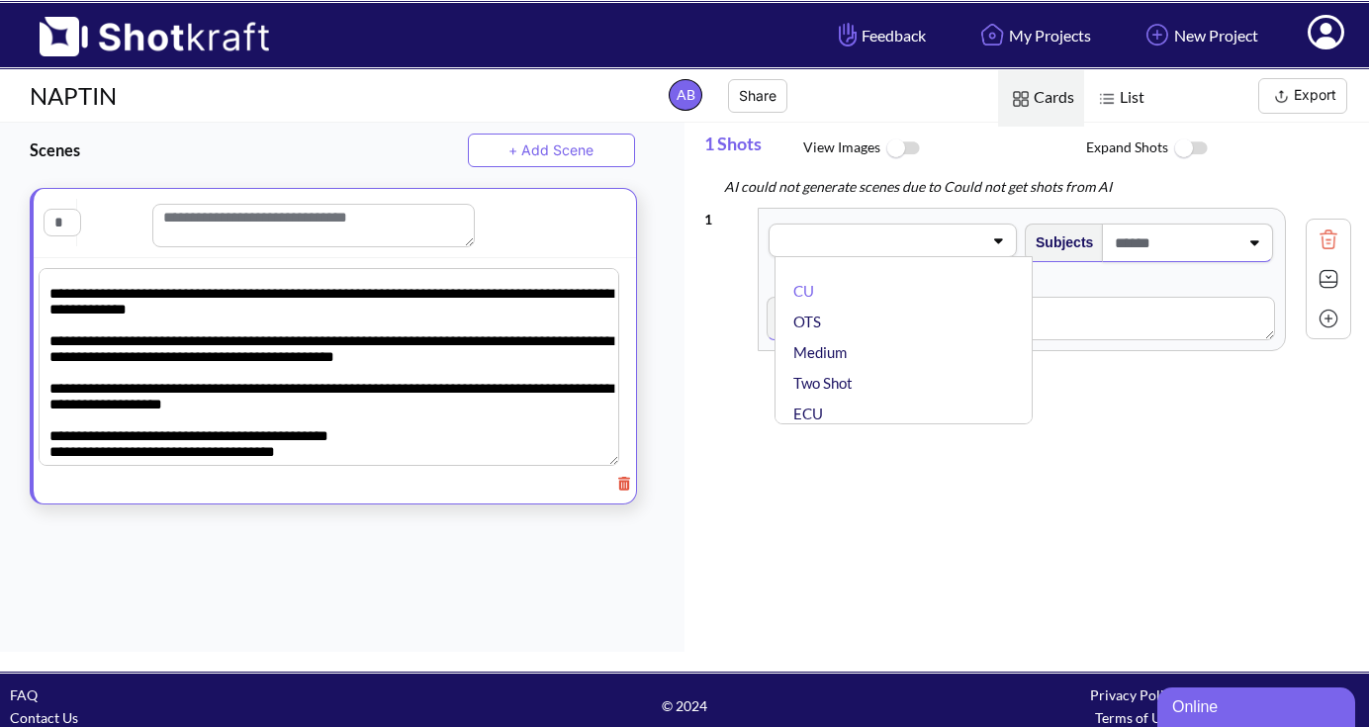
click at [993, 254] on div "CU OTS Medium Two Shot ECU Wide Master shot Cowboy Insert POV Full Shot Establi…" at bounding box center [893, 241] width 248 height 34
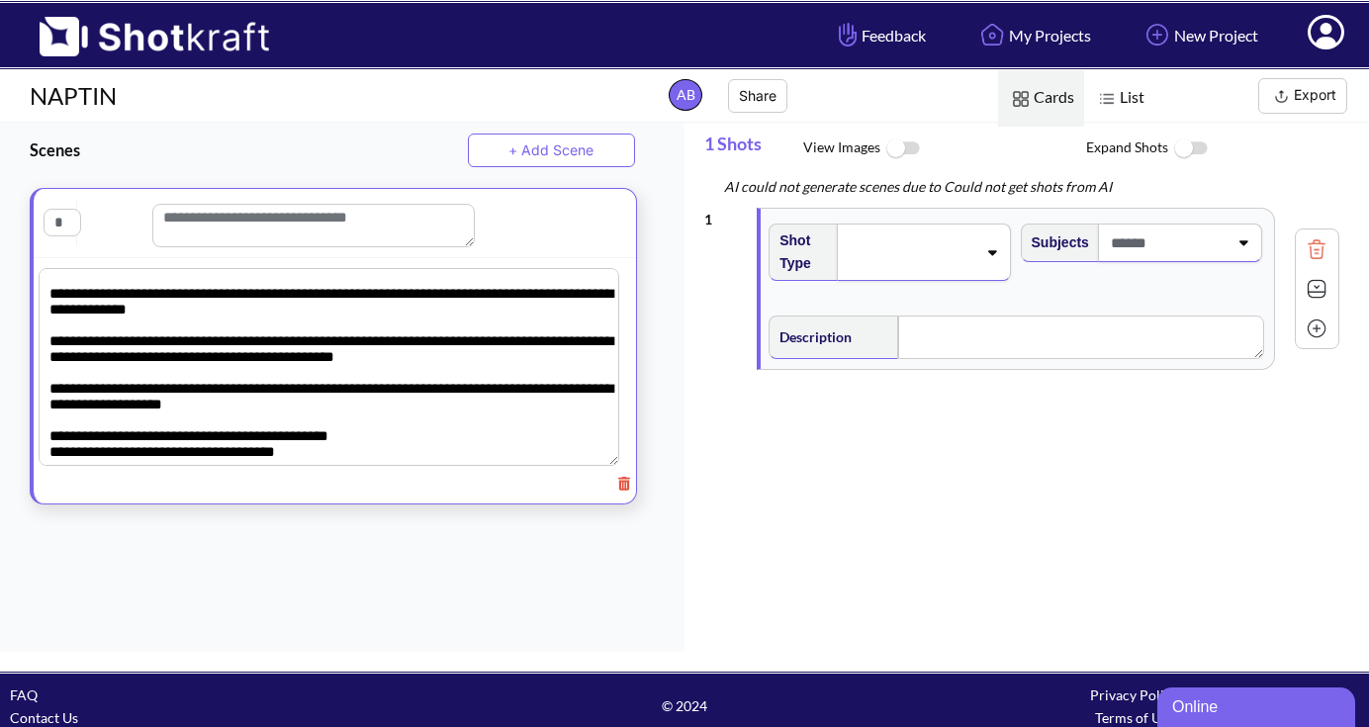
scroll to position [0, 0]
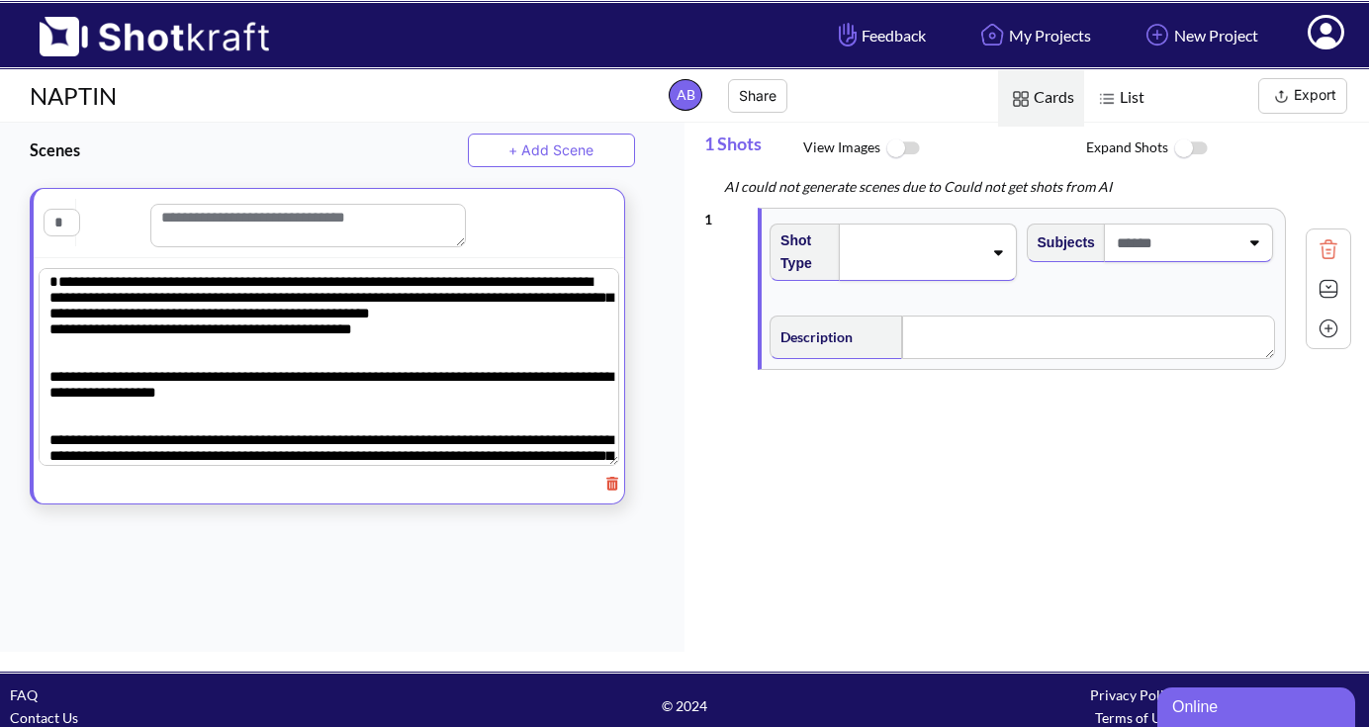
click at [1240, 249] on div at bounding box center [1188, 243] width 169 height 39
click at [1240, 249] on div "No options found" at bounding box center [1152, 243] width 246 height 39
click at [991, 257] on icon at bounding box center [997, 252] width 27 height 14
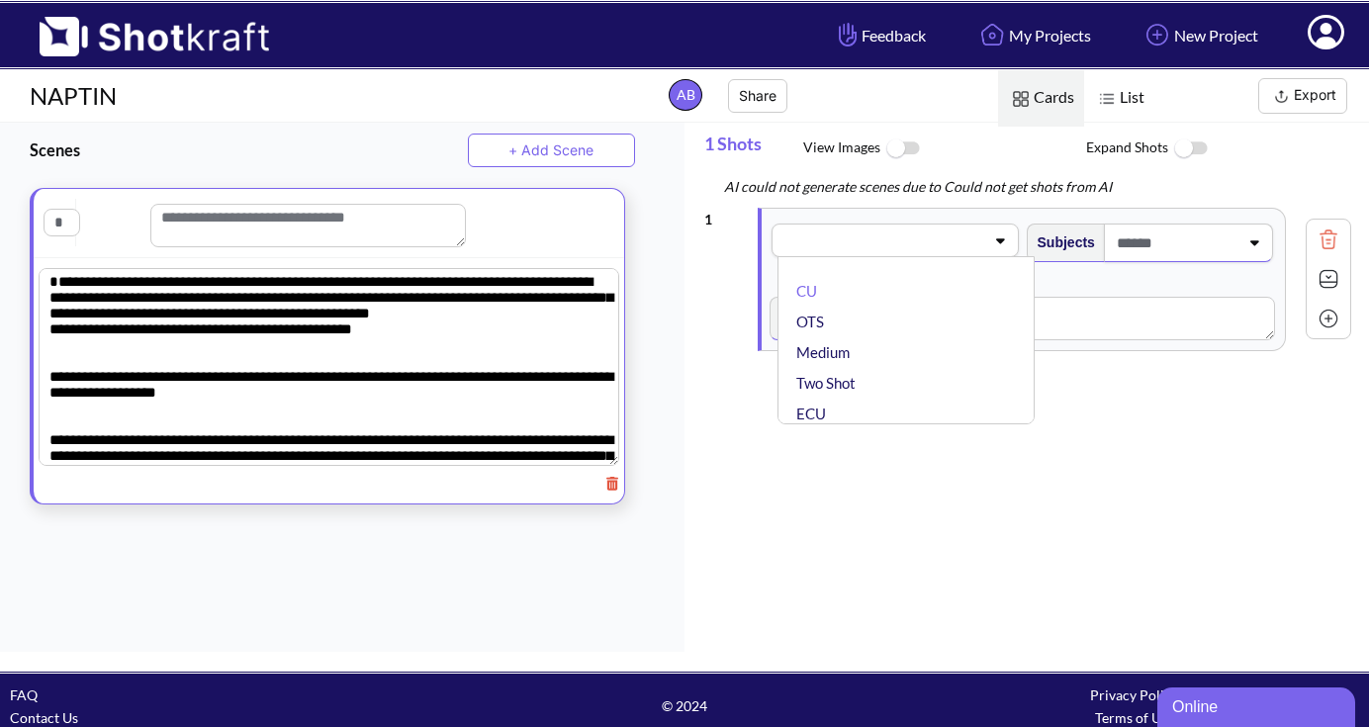
click at [997, 247] on div "CU OTS Medium Two Shot ECU Wide Master shot Cowboy Insert POV Full Shot Establi…" at bounding box center [894, 241] width 246 height 34
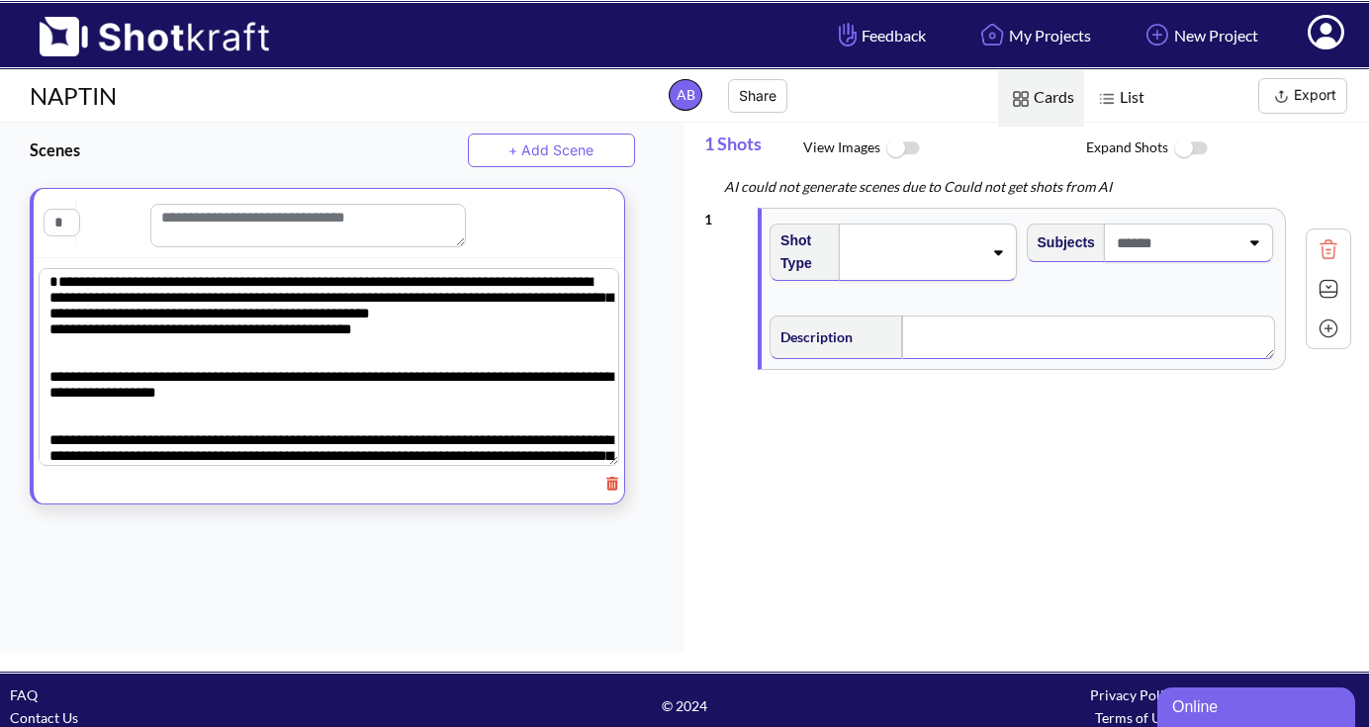
click at [941, 331] on textarea at bounding box center [1088, 338] width 373 height 44
click at [901, 148] on img at bounding box center [902, 149] width 45 height 43
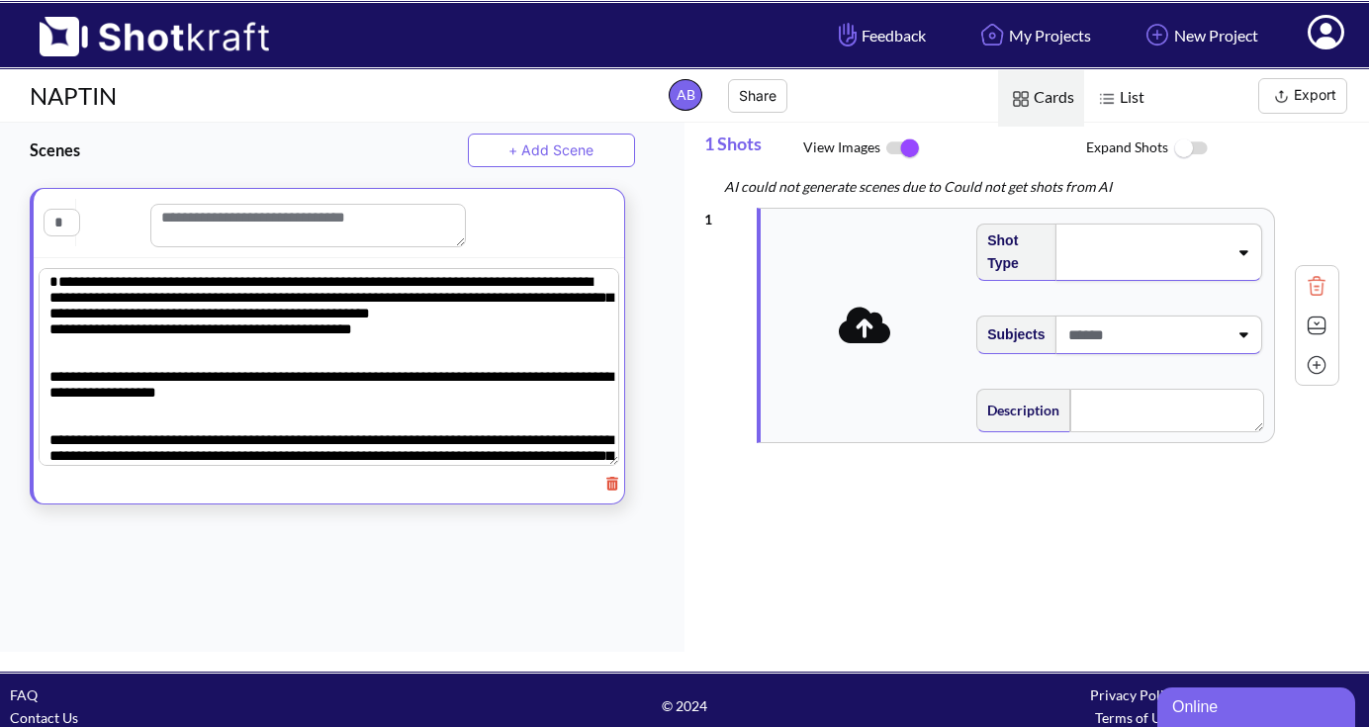
click at [1191, 146] on img at bounding box center [1190, 149] width 45 height 43
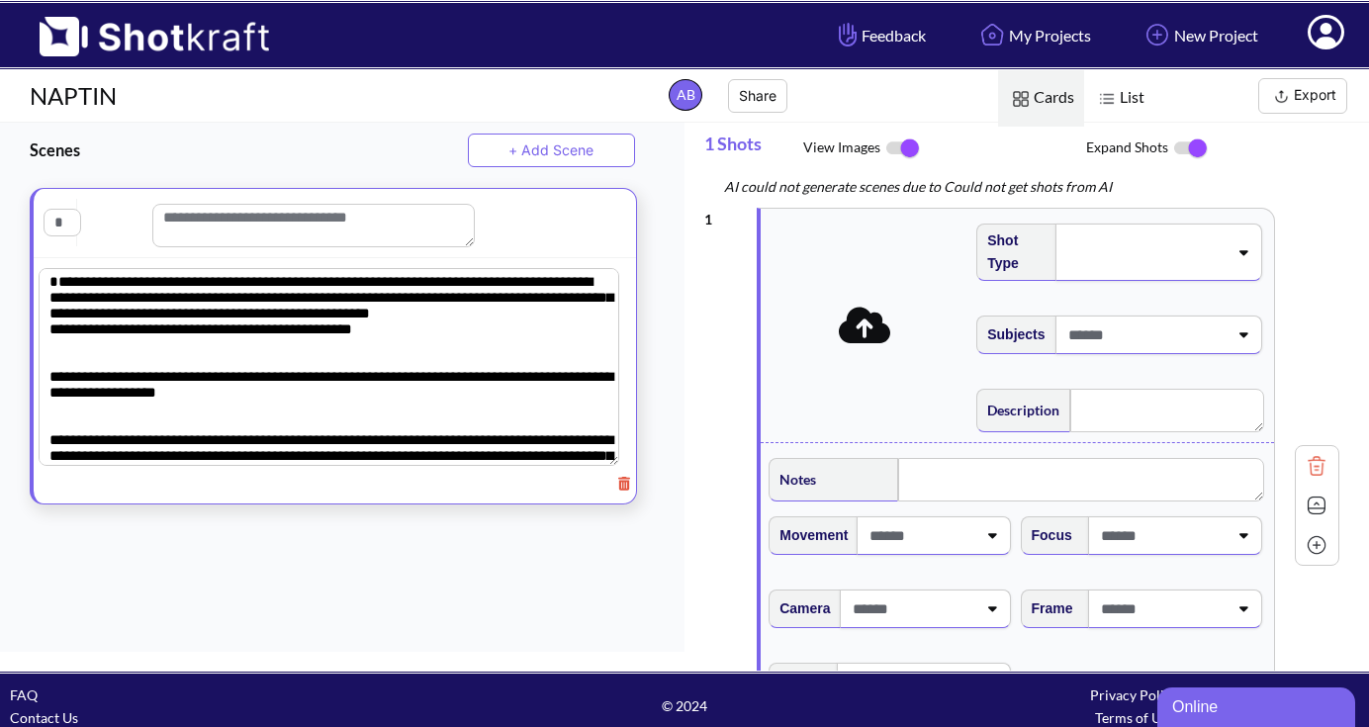
click at [56, 307] on textarea at bounding box center [329, 367] width 581 height 198
